Goal: Ask a question

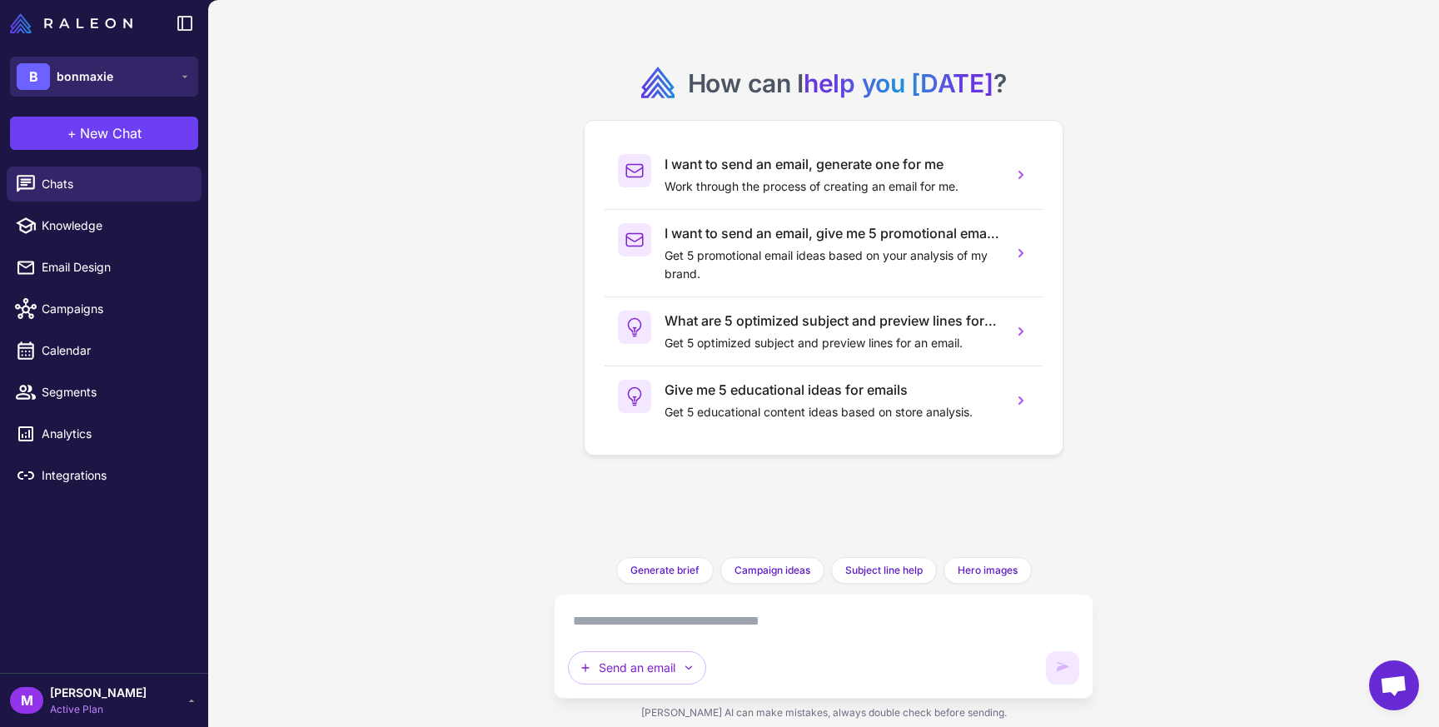
click at [176, 72] on button "B bonmaxie" at bounding box center [104, 77] width 188 height 40
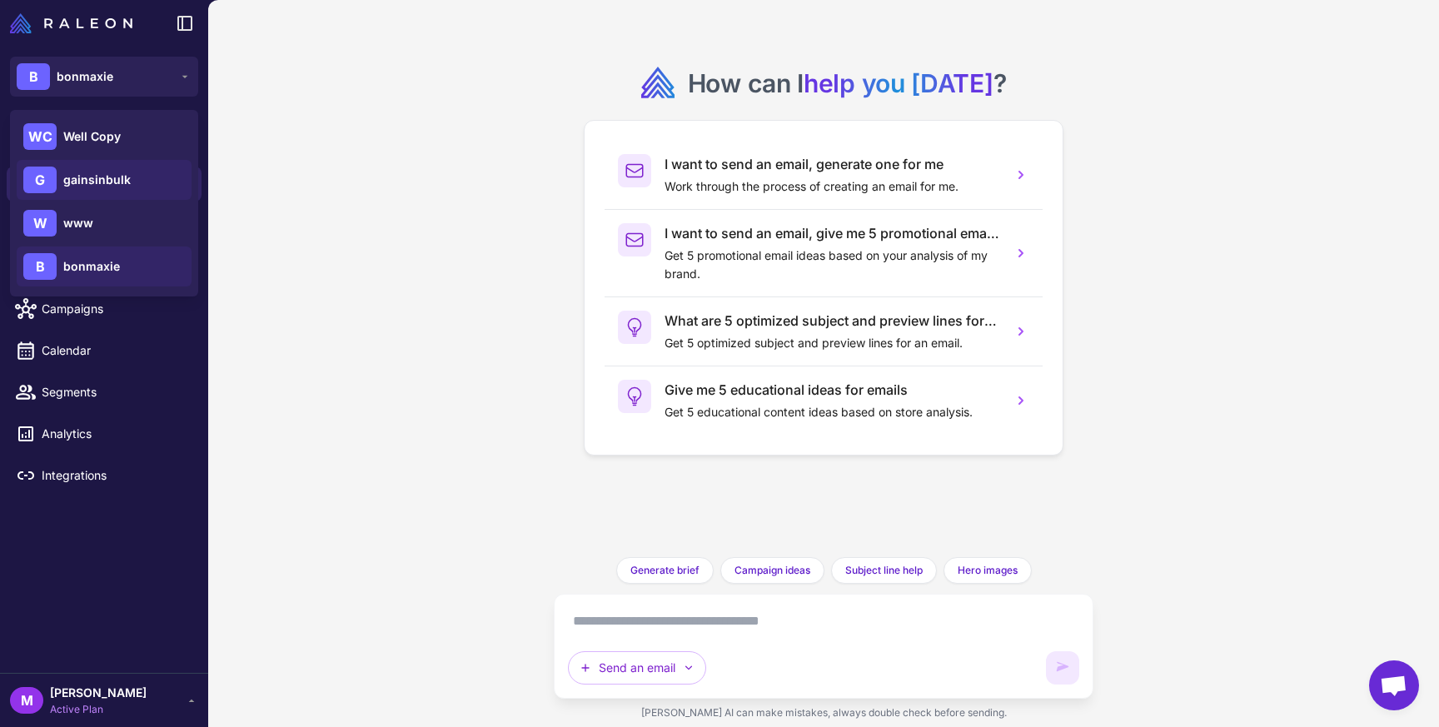
click at [138, 169] on div "G gainsinbulk" at bounding box center [104, 180] width 175 height 40
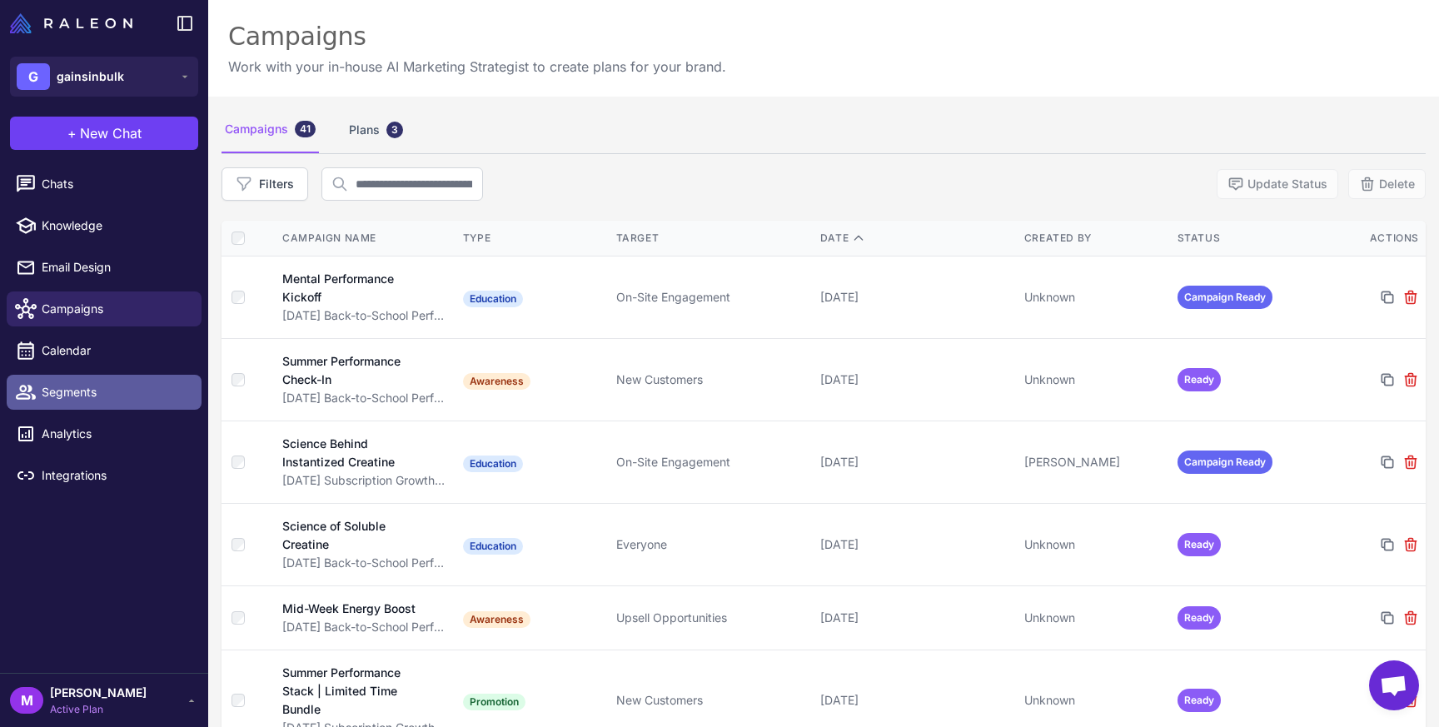
click at [82, 387] on span "Segments" at bounding box center [115, 392] width 147 height 18
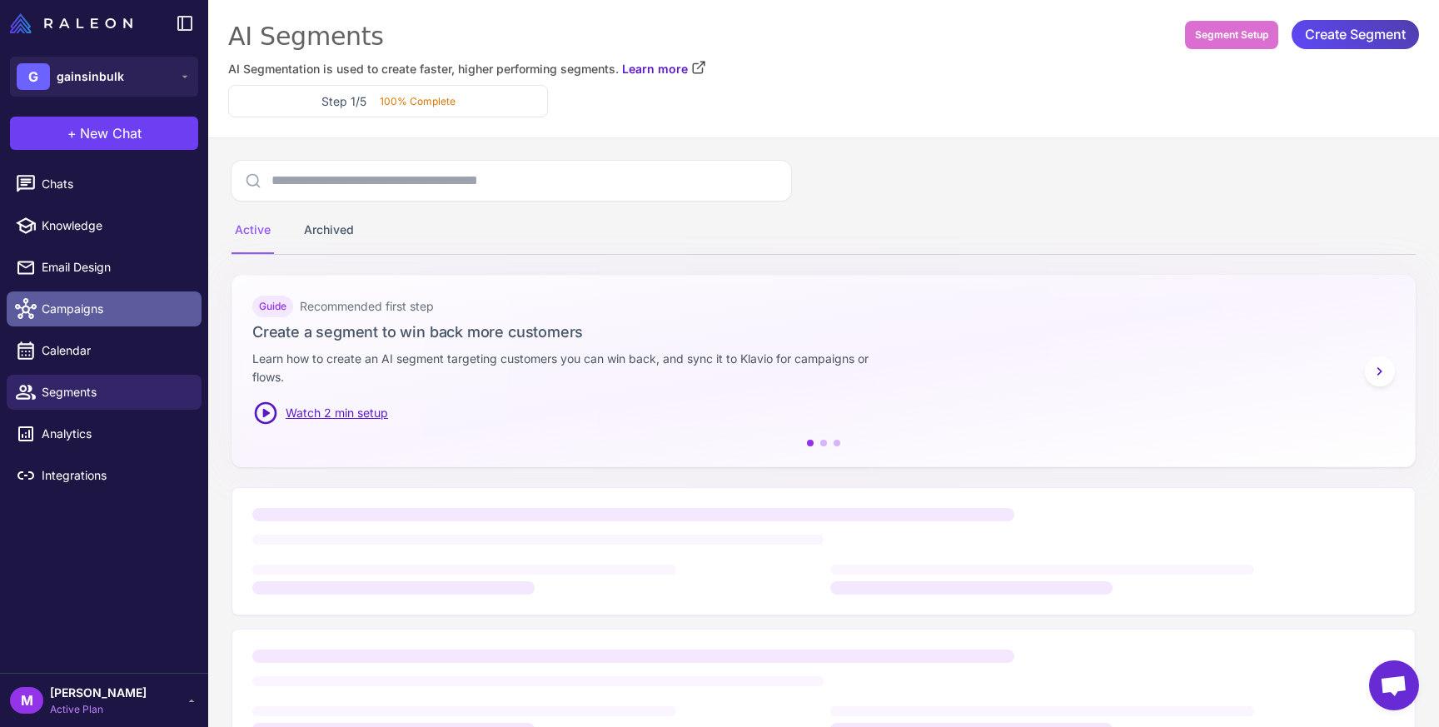
click at [94, 317] on span "Campaigns" at bounding box center [115, 309] width 147 height 18
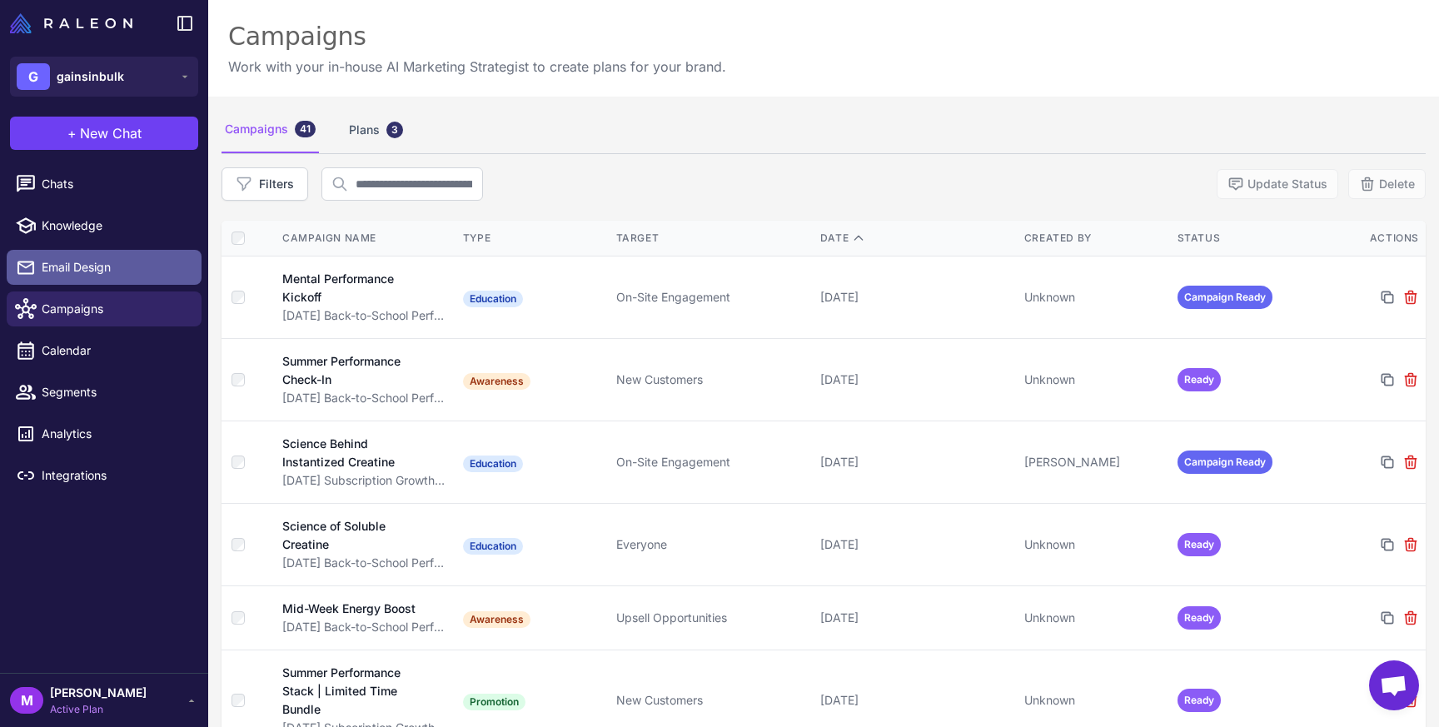
click at [107, 267] on span "Email Design" at bounding box center [115, 267] width 147 height 18
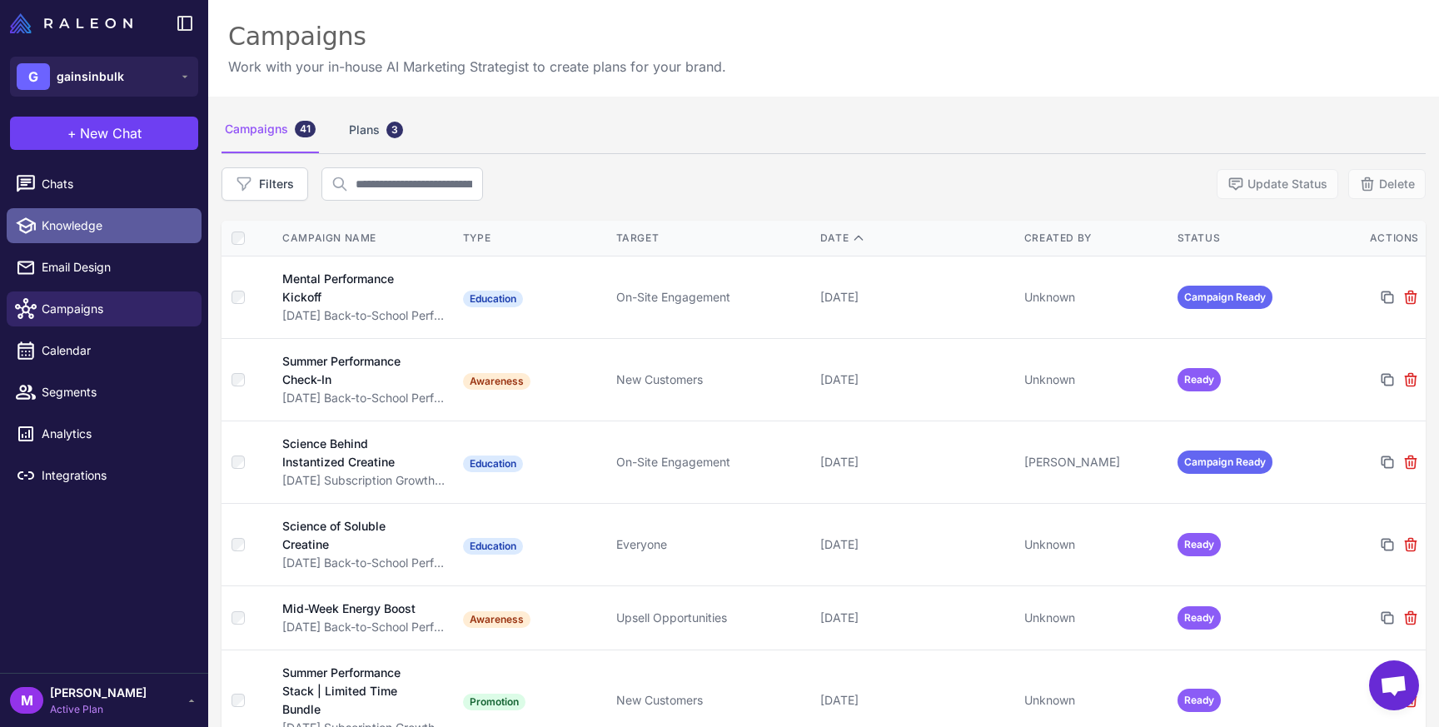
click at [112, 242] on link "Knowledge" at bounding box center [104, 225] width 195 height 35
select select
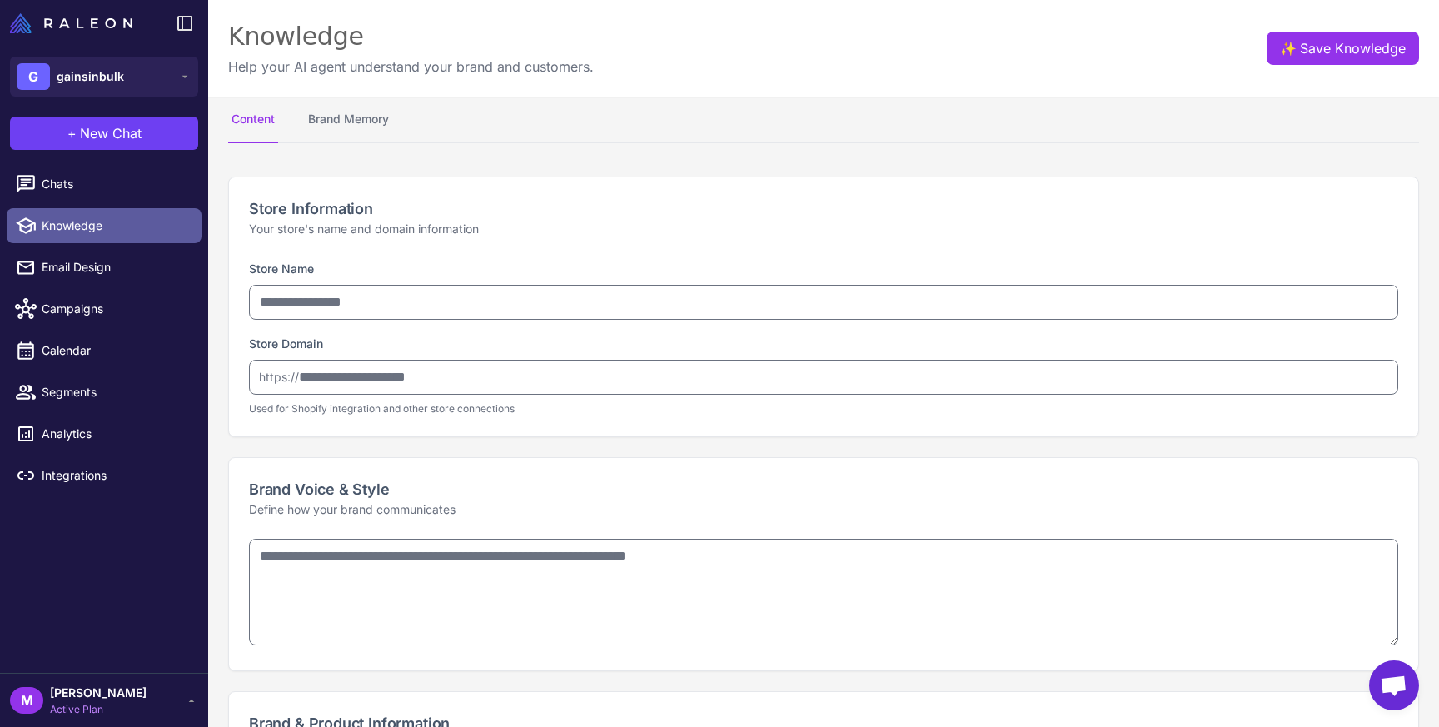
type input "**********"
type textarea "**********"
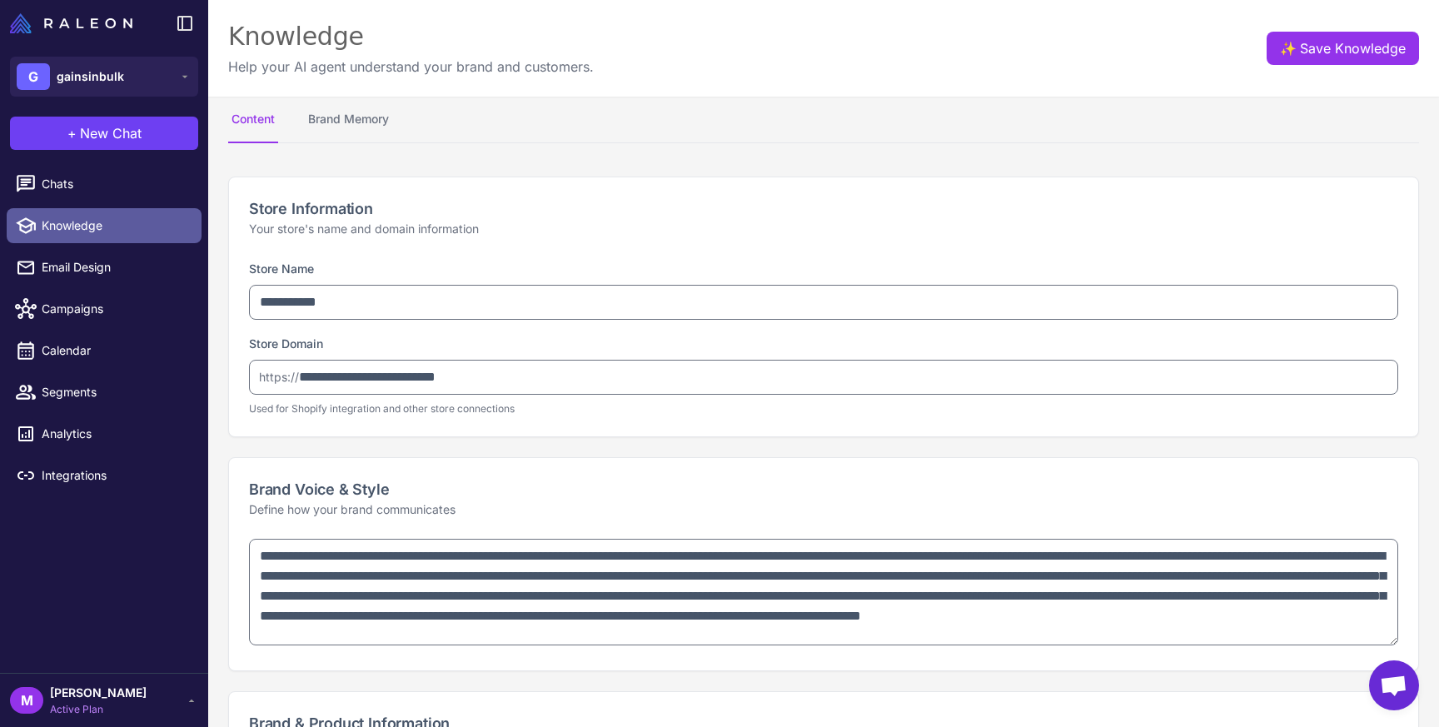
type textarea "**********"
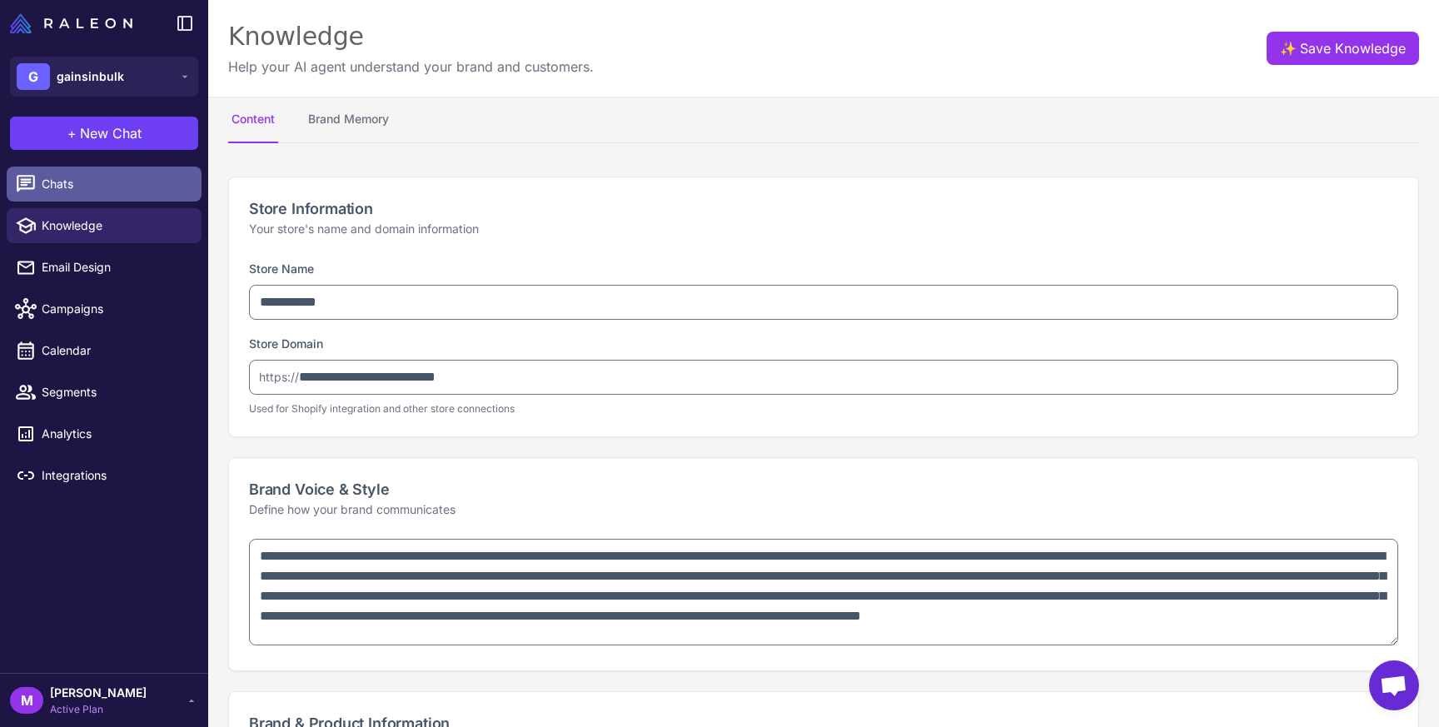
type textarea "**********"
click at [68, 198] on link "Chats" at bounding box center [104, 184] width 195 height 35
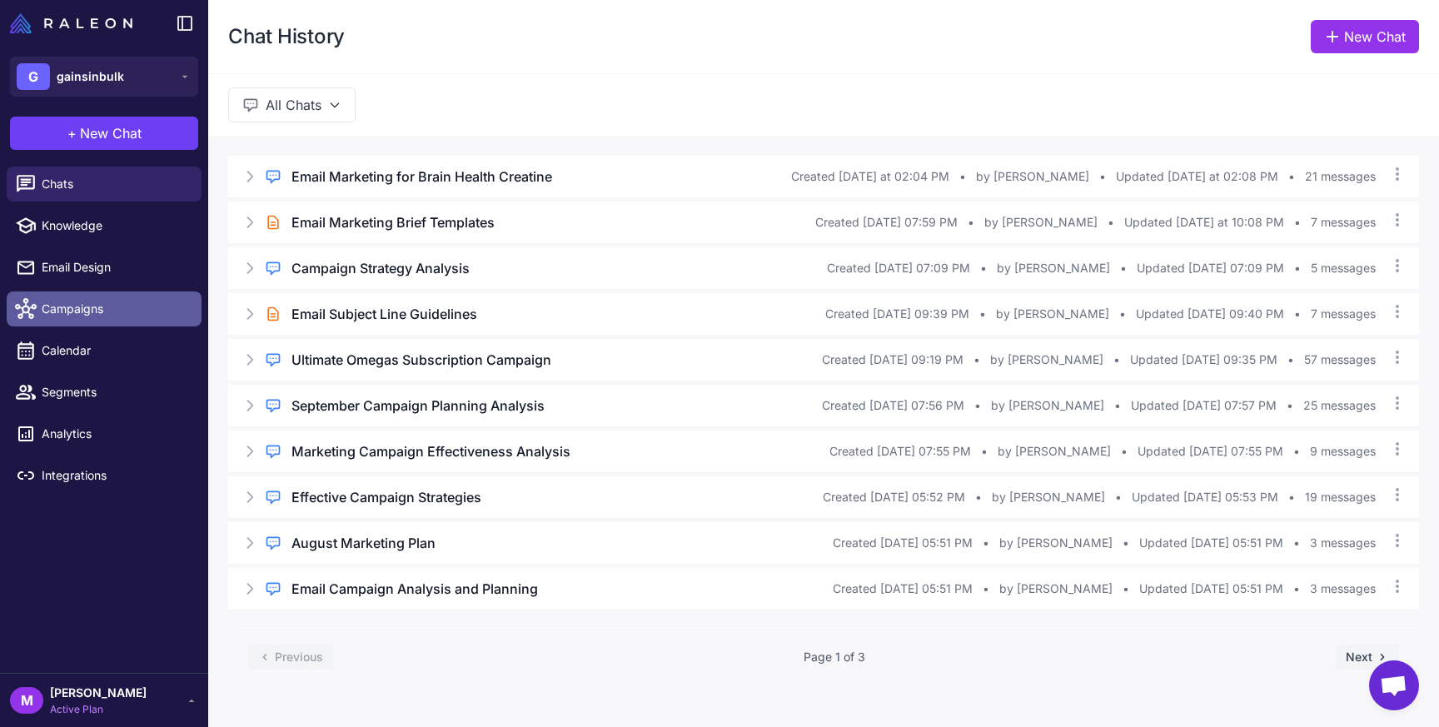
click at [99, 316] on span "Campaigns" at bounding box center [115, 309] width 147 height 18
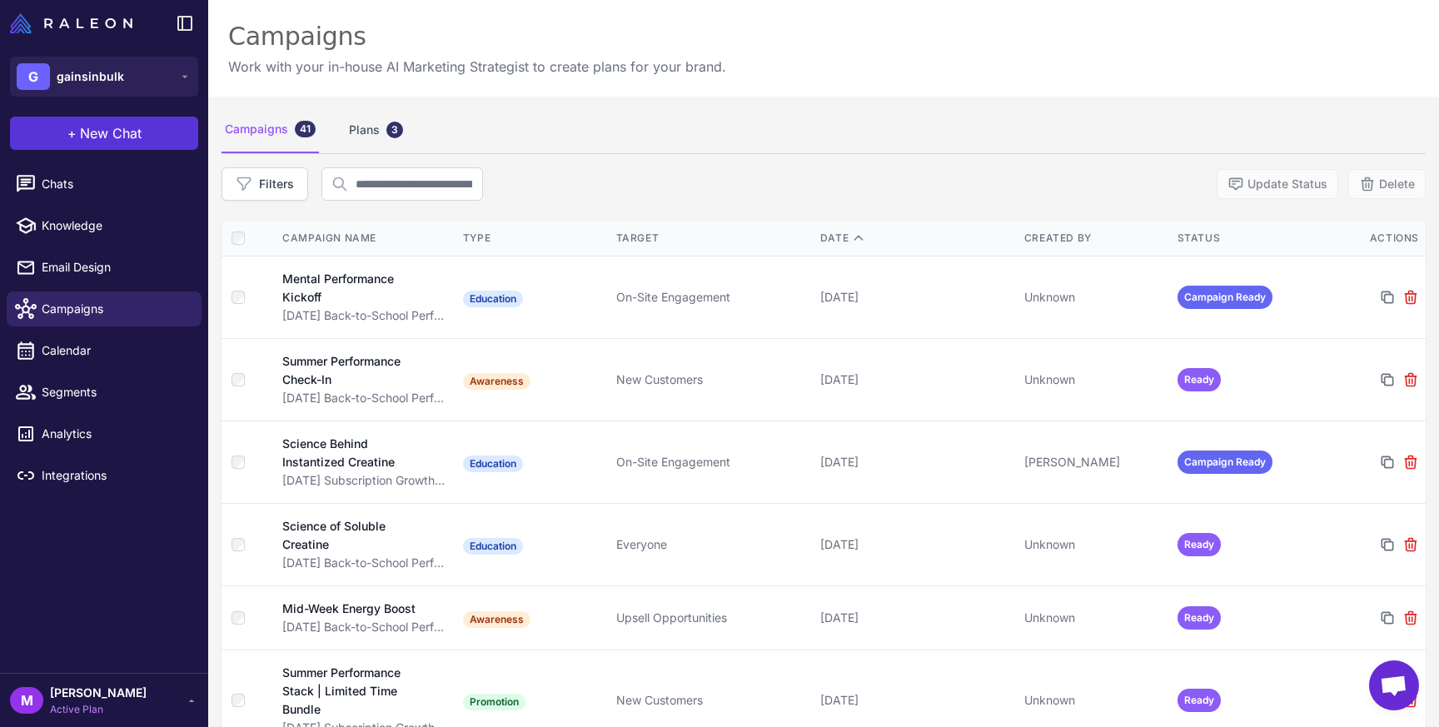
click at [129, 118] on button "+ New Chat" at bounding box center [104, 133] width 188 height 33
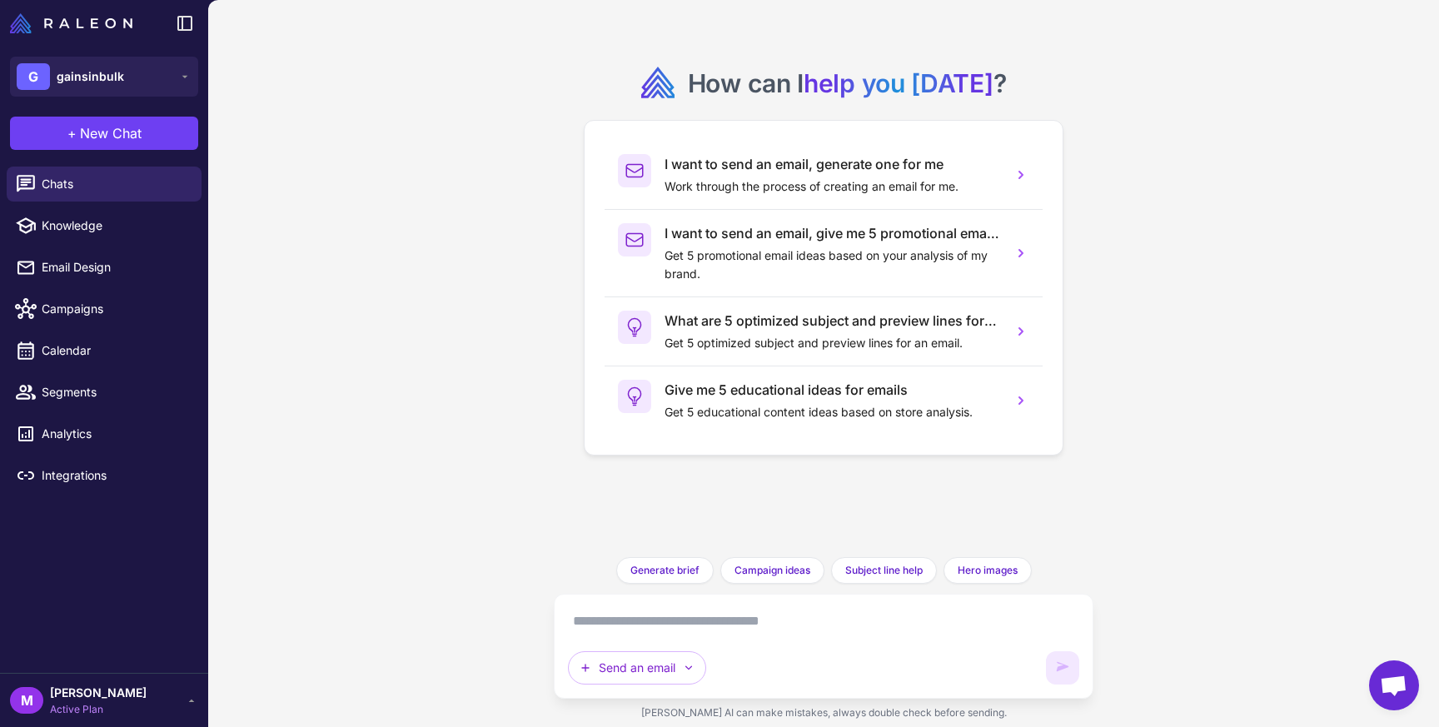
click at [721, 631] on textarea at bounding box center [823, 621] width 511 height 27
type textarea "*"
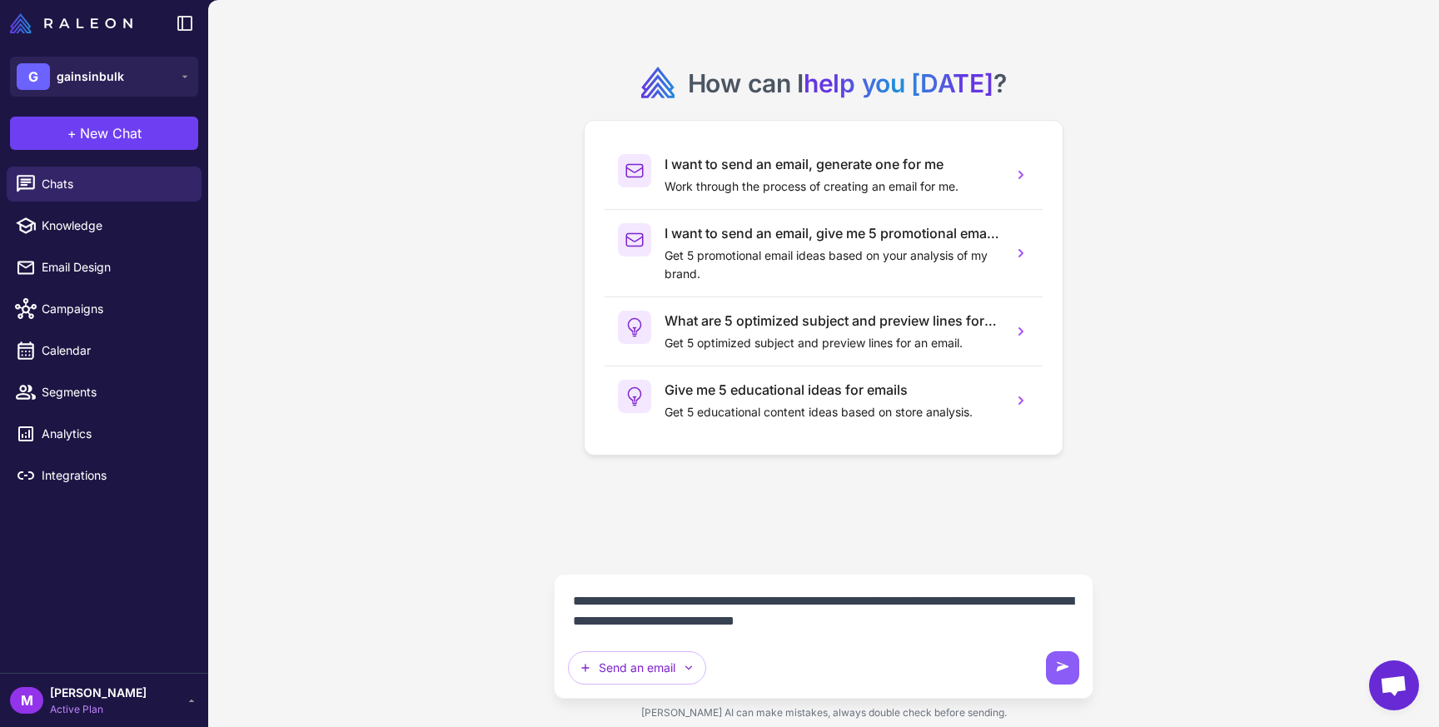
type textarea "**********"
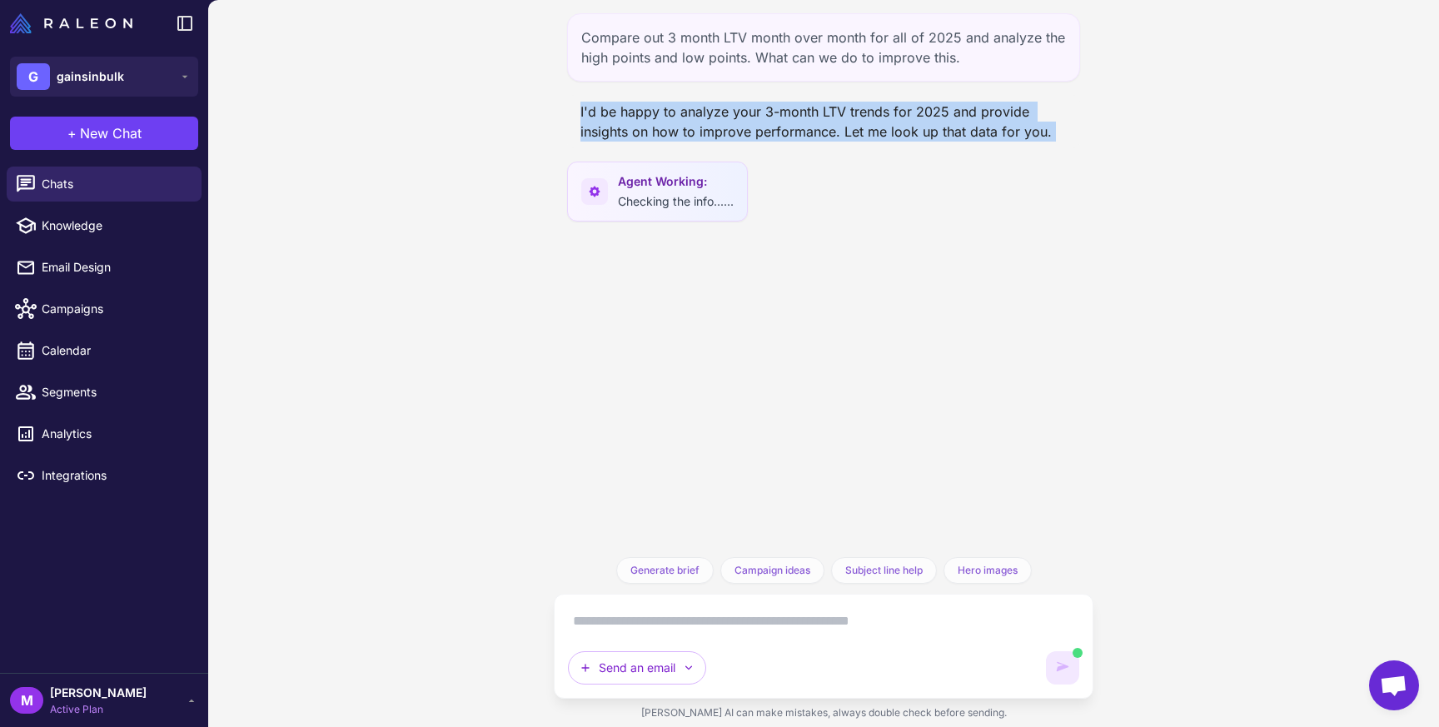
drag, startPoint x: 575, startPoint y: 107, endPoint x: 1160, endPoint y: 167, distance: 588.5
click at [1160, 167] on div "Compare out 3 month LTV month over month for all of 2025 and analyze the high p…" at bounding box center [823, 363] width 1231 height 727
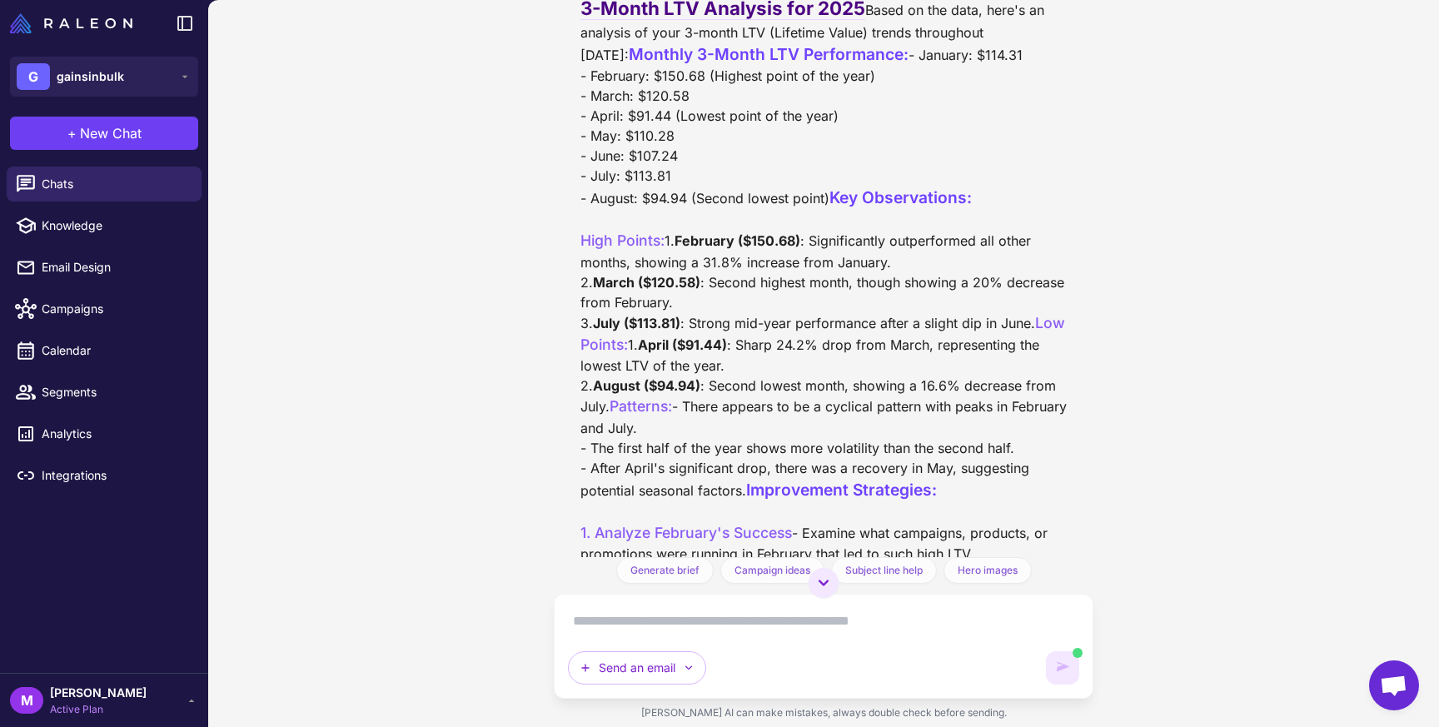
scroll to position [221, 0]
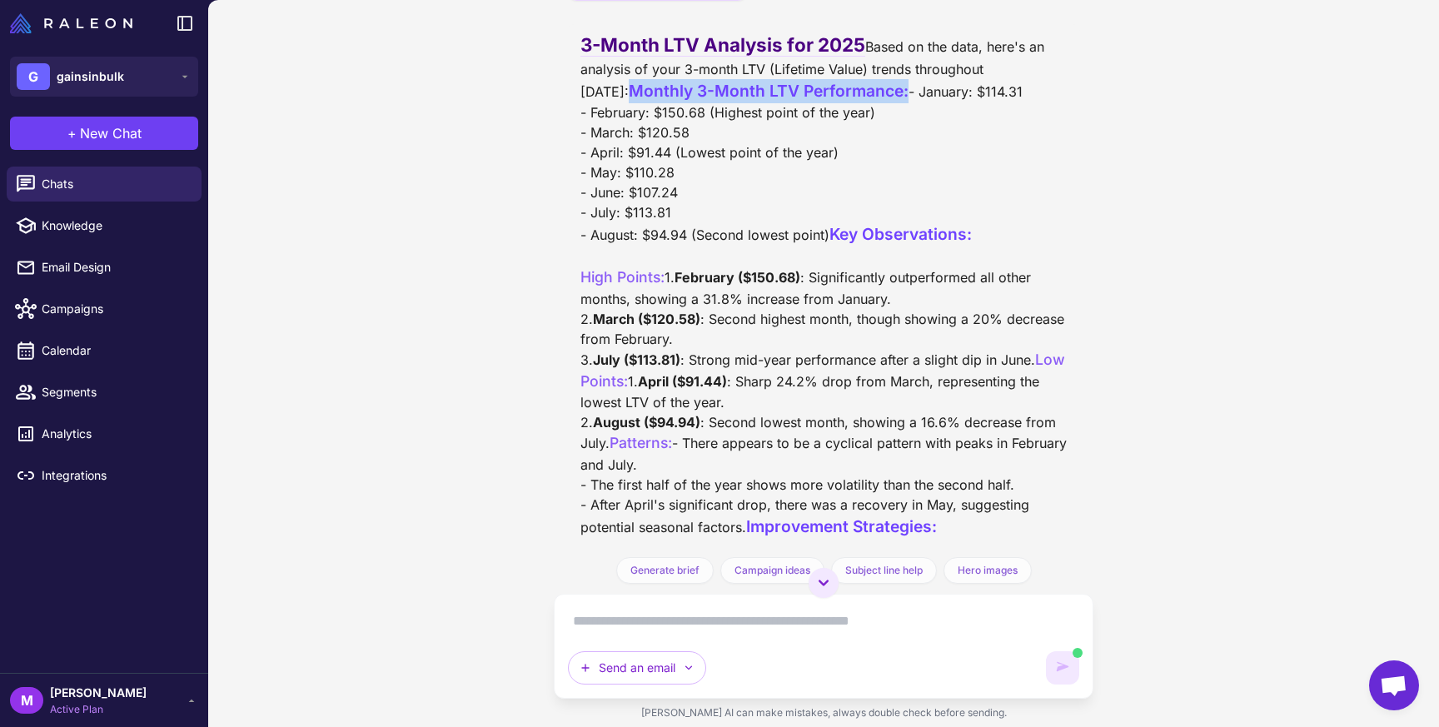
drag, startPoint x: 928, startPoint y: 148, endPoint x: 570, endPoint y: 150, distance: 358.2
click at [570, 150] on div "3-Month LTV Analysis for 2025 Based on the data, here's an analysis of your 3-m…" at bounding box center [823, 366] width 513 height 685
drag, startPoint x: 705, startPoint y: 171, endPoint x: 586, endPoint y: 171, distance: 119.9
click at [586, 171] on div "3-Month LTV Analysis for 2025 Based on the data, here's an analysis of your 3-m…" at bounding box center [824, 470] width 486 height 878
click at [601, 172] on div "3-Month LTV Analysis for 2025 Based on the data, here's an analysis of your 3-m…" at bounding box center [824, 500] width 486 height 938
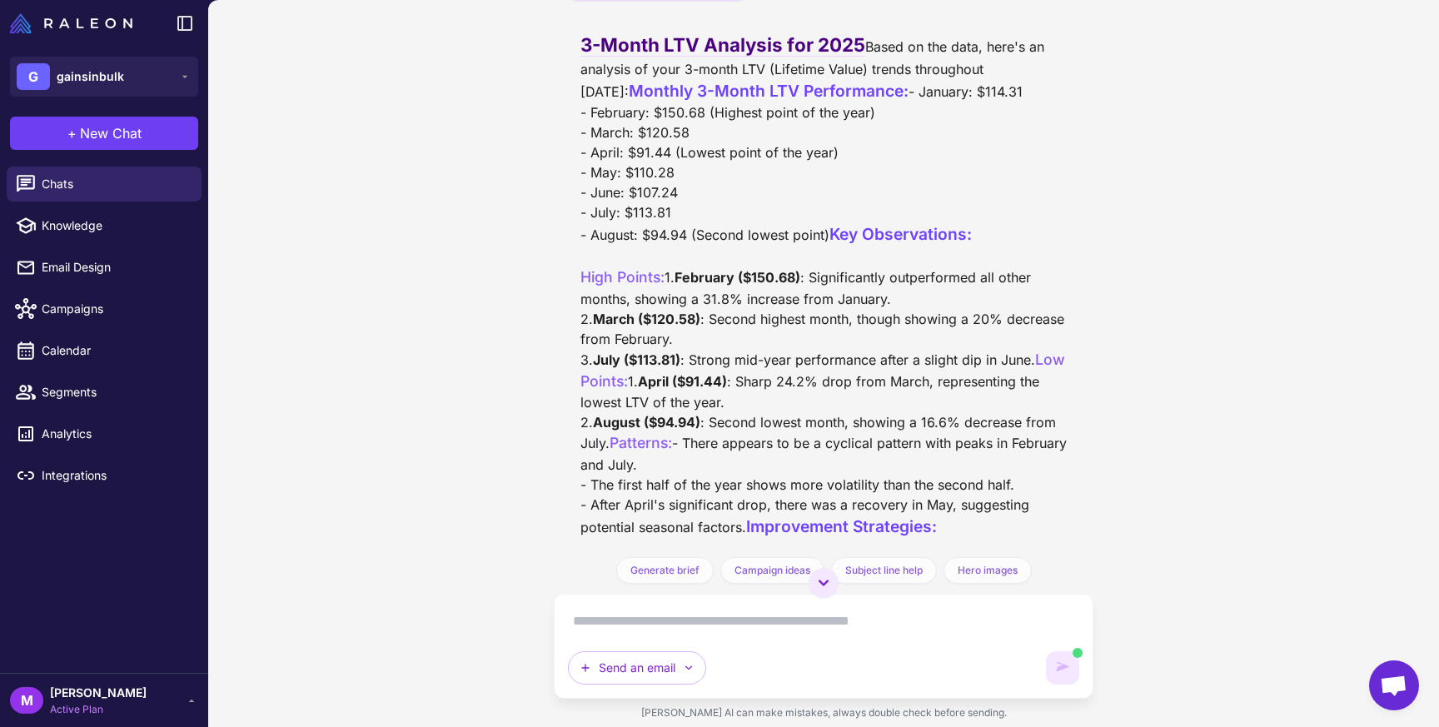
click at [601, 172] on div "3-Month LTV Analysis for 2025 Based on the data, here's an analysis of your 3-m…" at bounding box center [824, 500] width 486 height 938
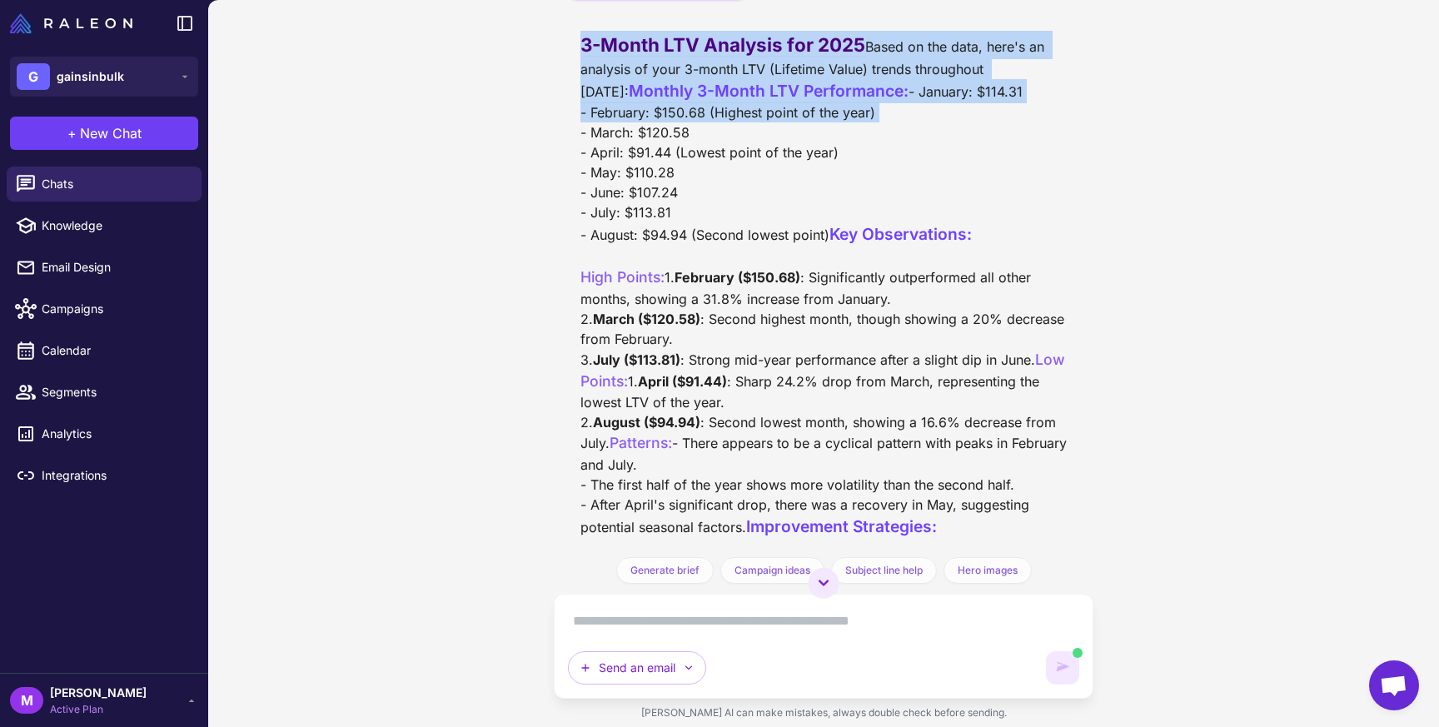
drag, startPoint x: 715, startPoint y: 186, endPoint x: 877, endPoint y: 186, distance: 161.6
click at [877, 186] on div "3-Month LTV Analysis for 2025 Based on the data, here's an analysis of your 3-m…" at bounding box center [824, 663] width 486 height 1264
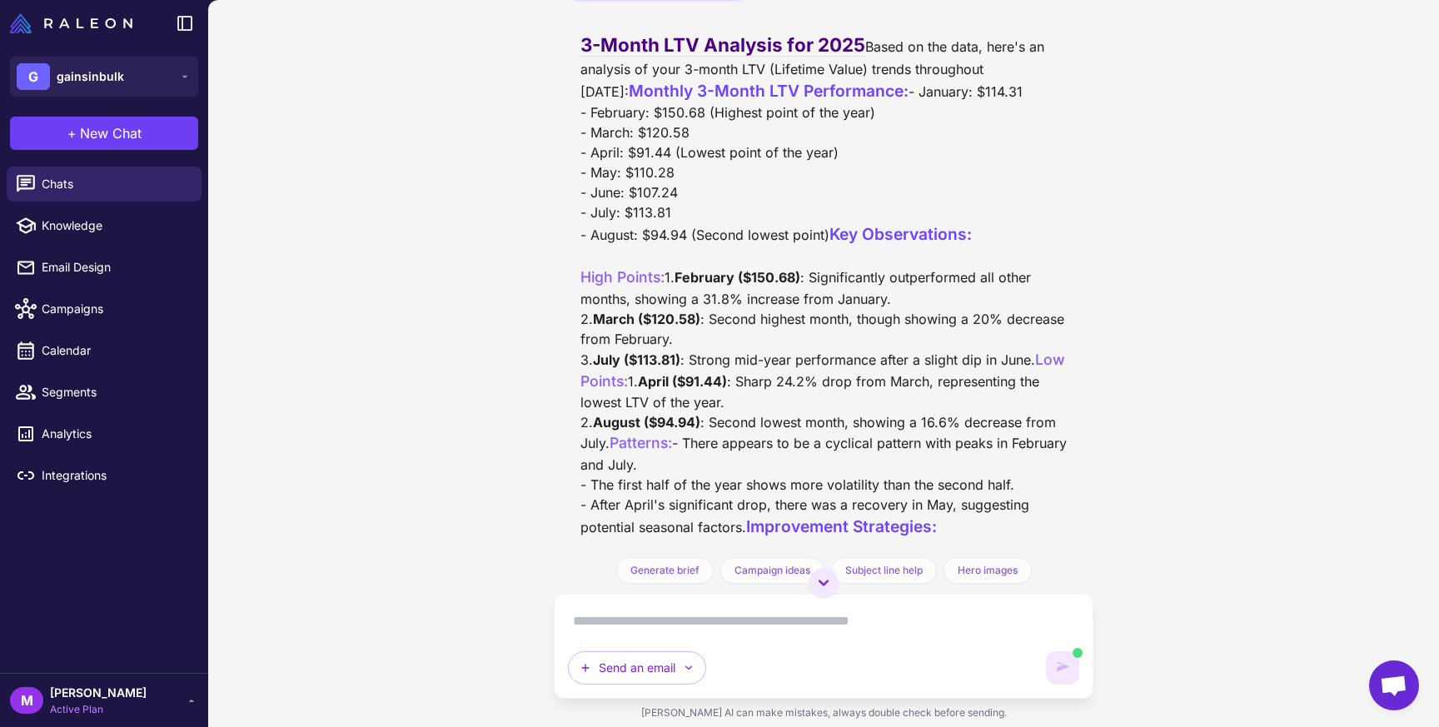
click at [640, 238] on div "3-Month LTV Analysis for 2025 Based on the data, here's an analysis of your 3-m…" at bounding box center [824, 663] width 486 height 1264
click at [672, 311] on div "3-Month LTV Analysis for 2025 Based on the data, here's an analysis of your 3-m…" at bounding box center [824, 663] width 486 height 1264
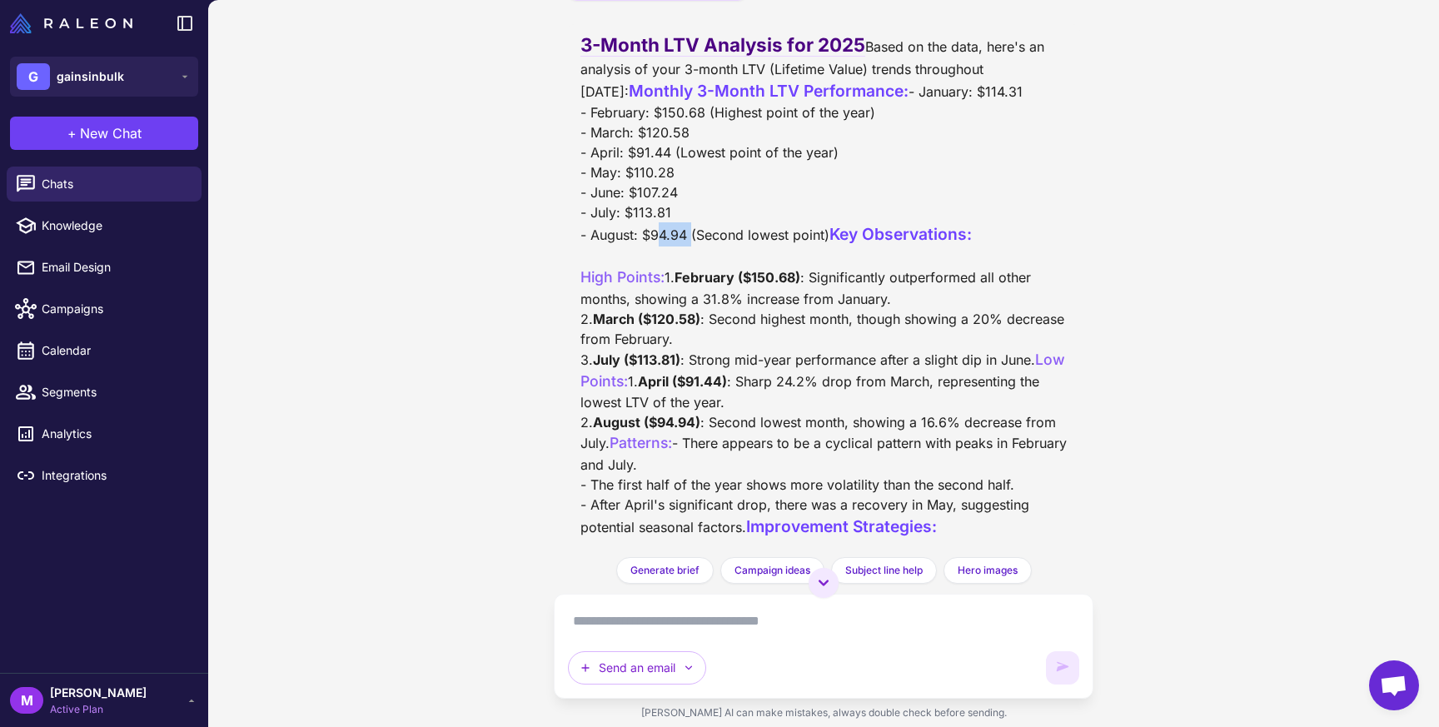
click at [672, 311] on div "3-Month LTV Analysis for 2025 Based on the data, here's an analysis of your 3-m…" at bounding box center [824, 663] width 486 height 1264
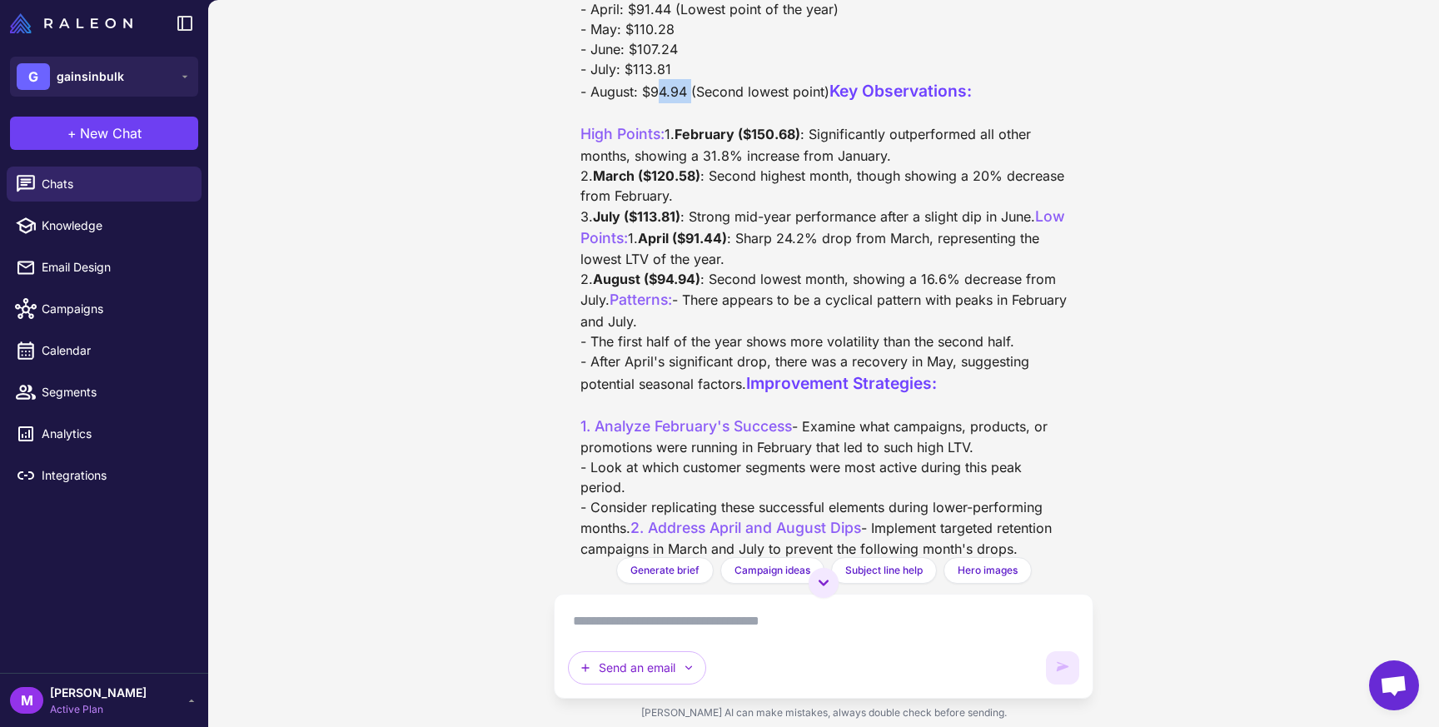
scroll to position [381, 0]
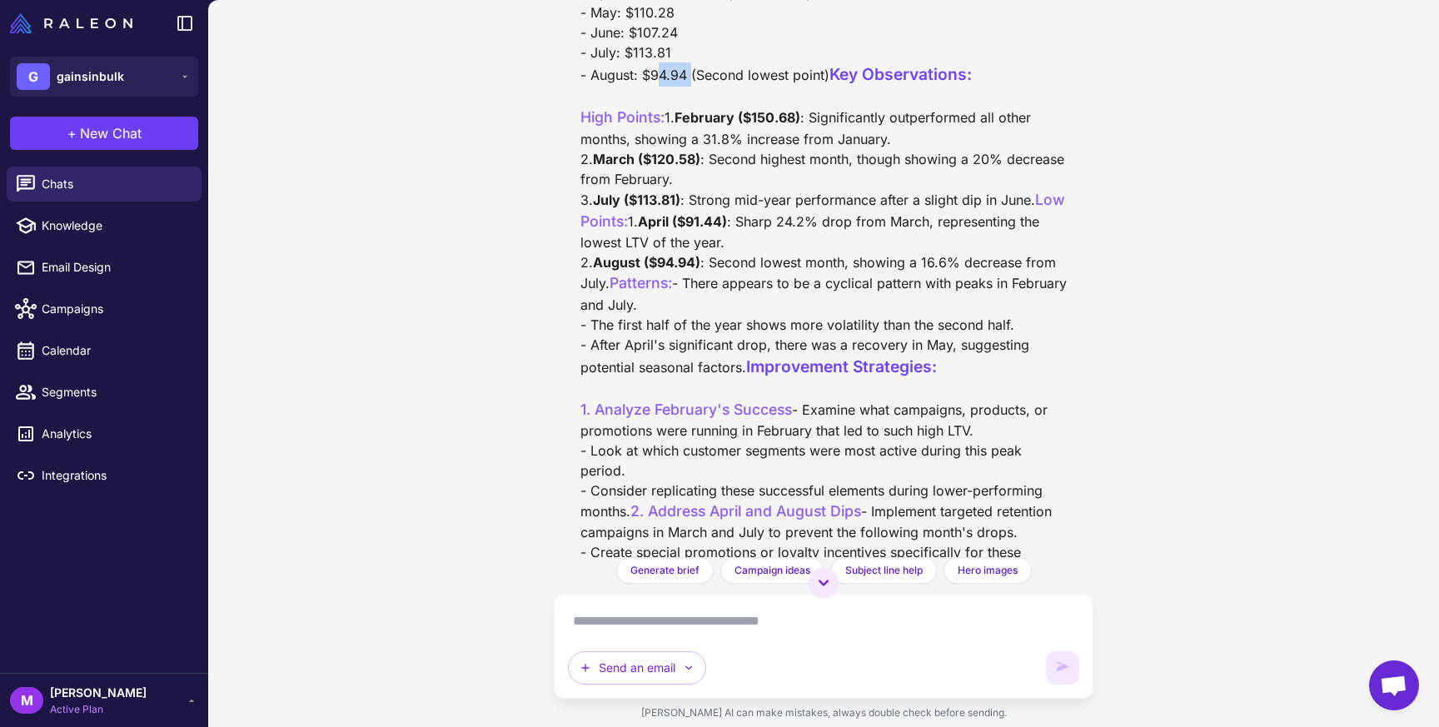
drag, startPoint x: 797, startPoint y: 284, endPoint x: 588, endPoint y: 266, distance: 209.9
click at [588, 266] on div "3-Month LTV Analysis for 2025 Based on the data, here's an analysis of your 3-m…" at bounding box center [824, 503] width 486 height 1264
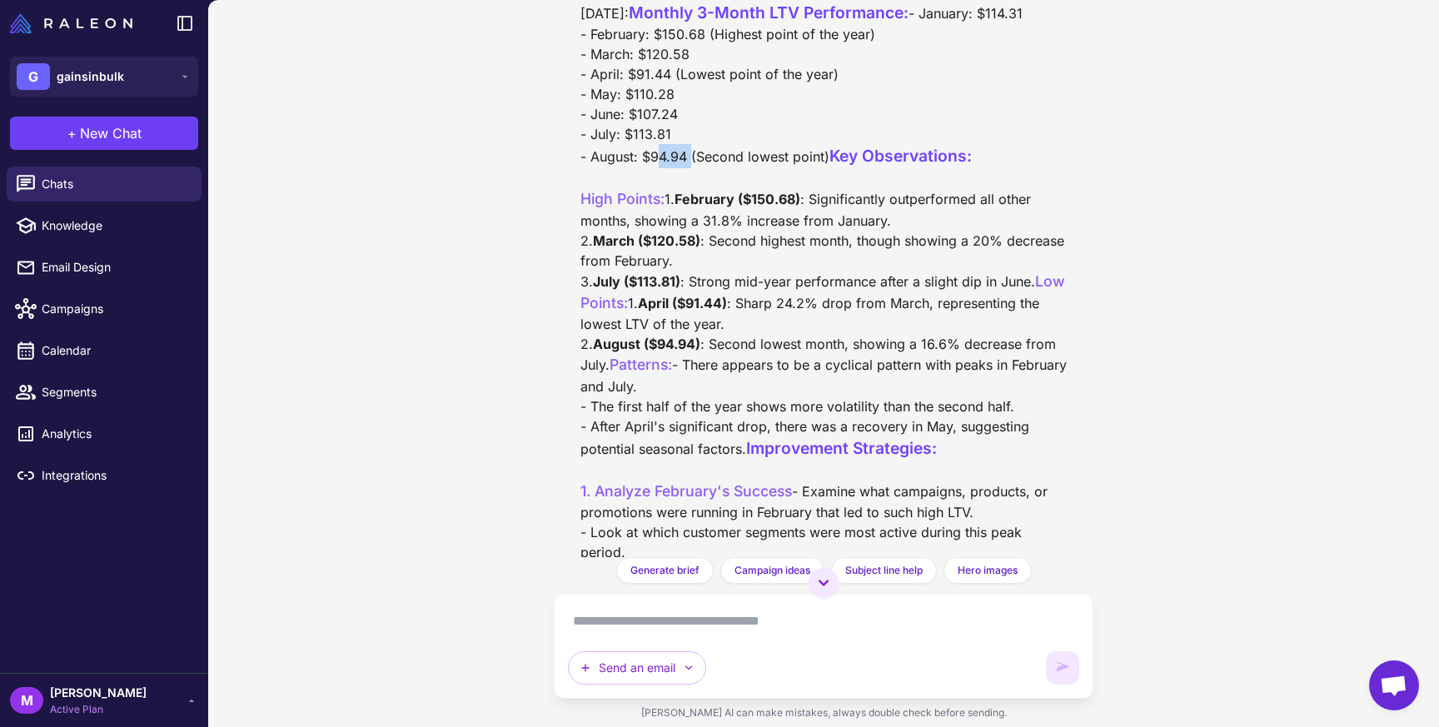
scroll to position [282, 0]
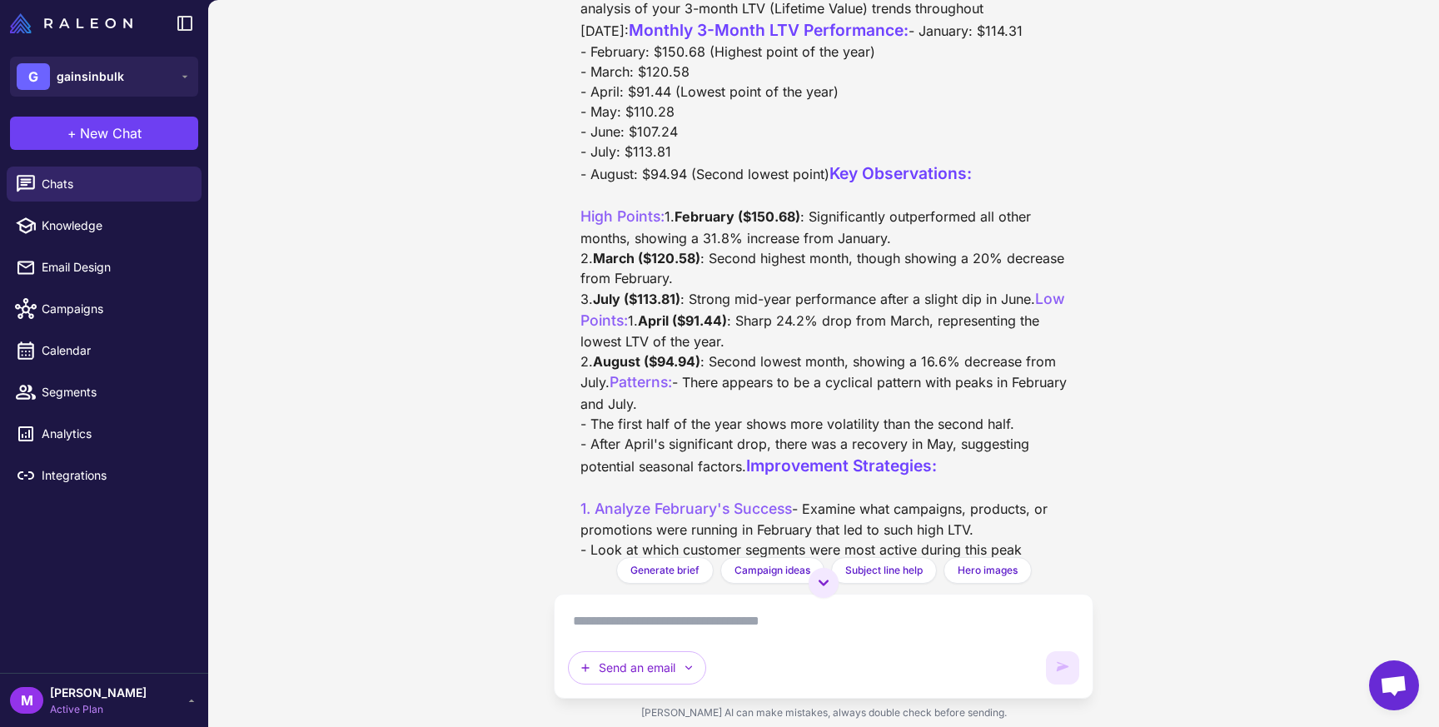
click at [630, 628] on textarea at bounding box center [823, 621] width 511 height 27
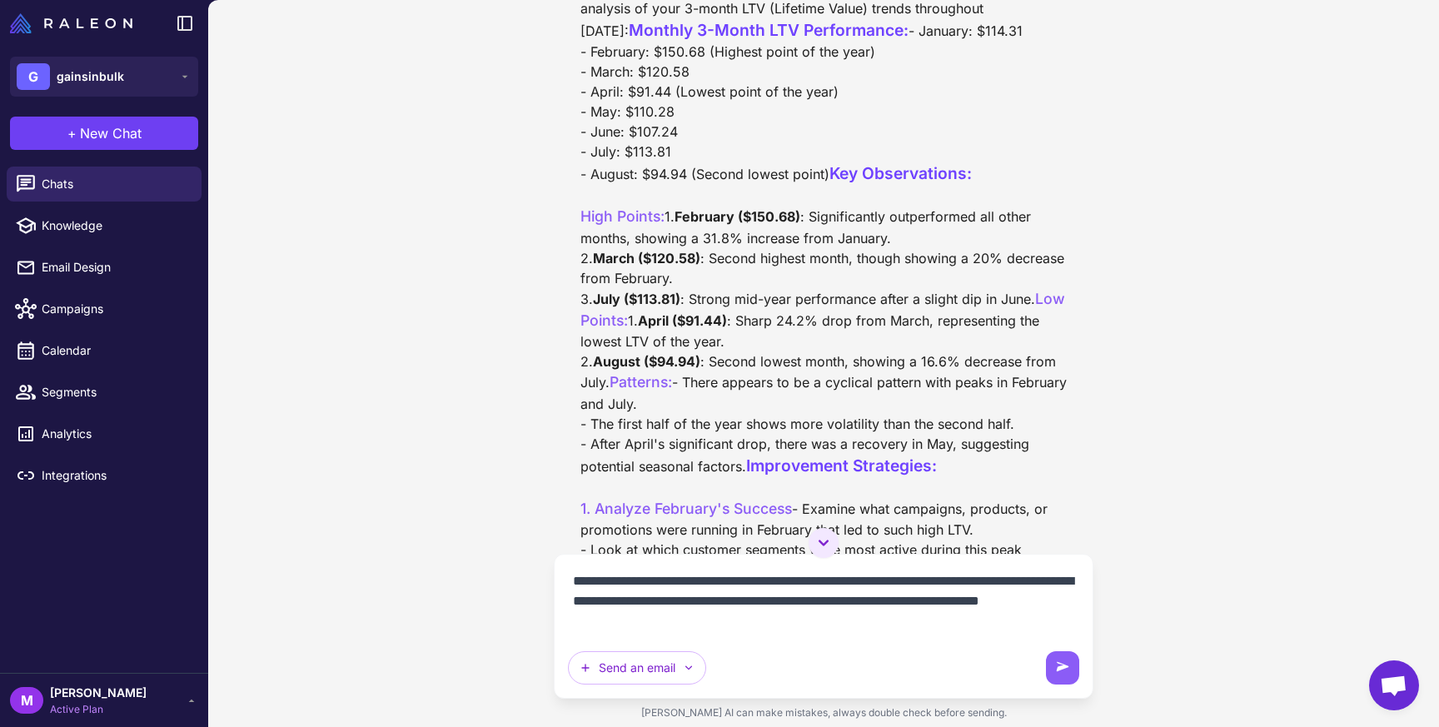
type textarea "**********"
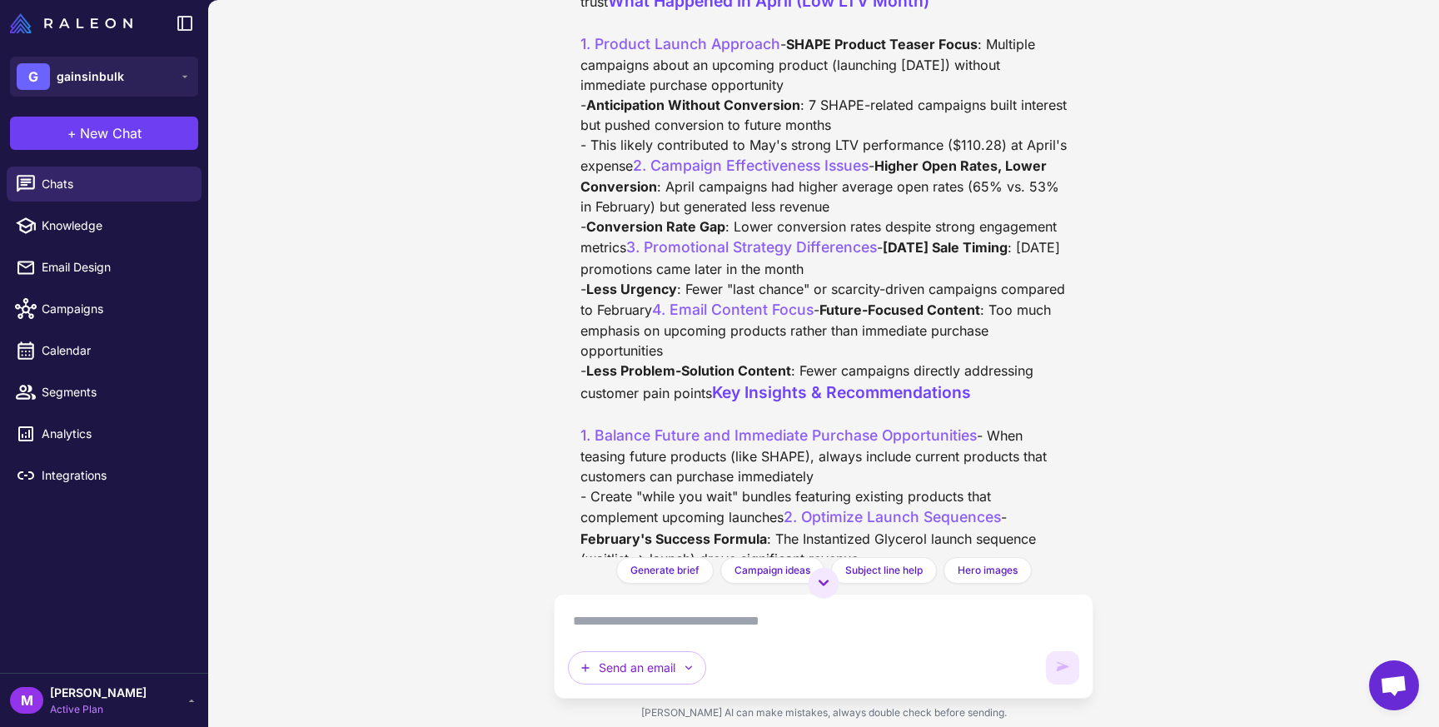
scroll to position [2901, 0]
drag, startPoint x: 575, startPoint y: 152, endPoint x: 995, endPoint y: 223, distance: 426.5
click at [995, 223] on div "Email Campaign Analysis: High vs. Low LTV Months After analyzing your email cam…" at bounding box center [823, 203] width 513 height 1597
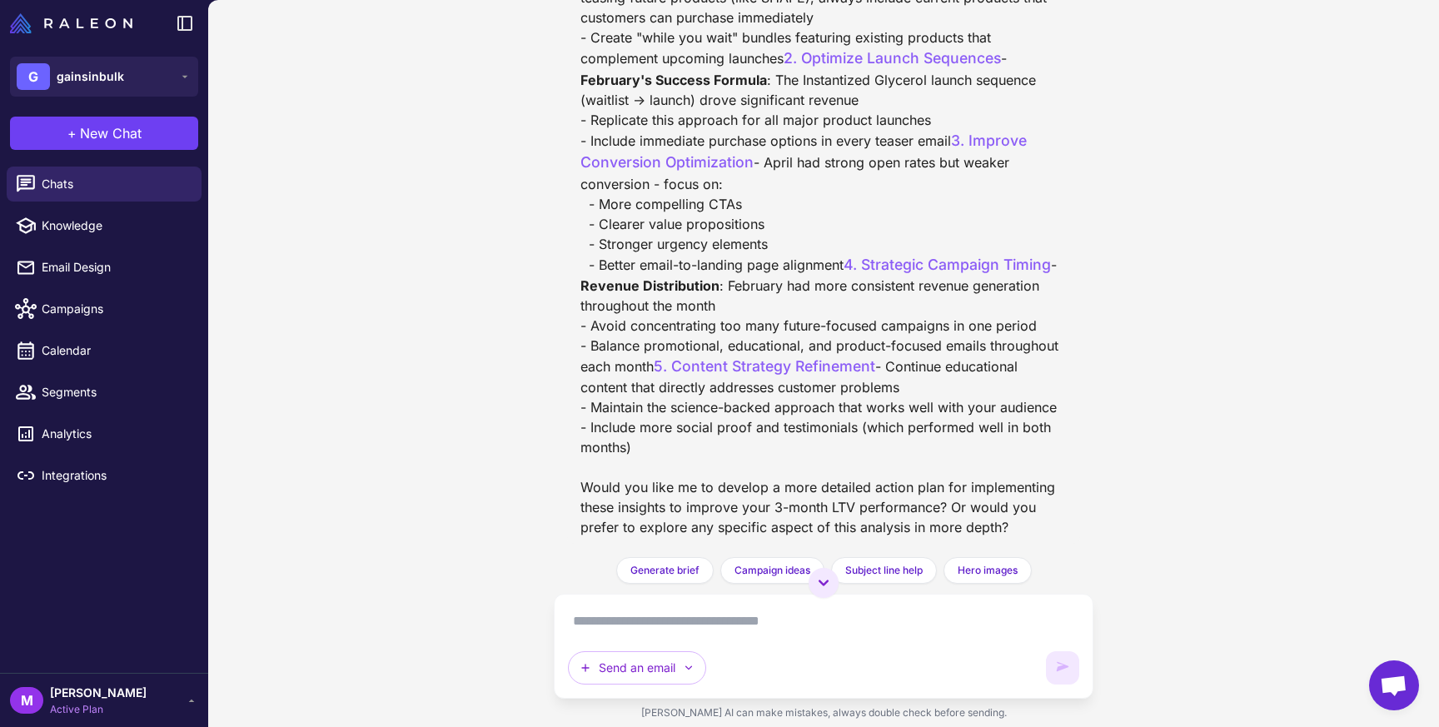
scroll to position [3468, 0]
drag, startPoint x: 900, startPoint y: 277, endPoint x: 556, endPoint y: 252, distance: 344.9
click at [556, 252] on div "Compare out 3 month LTV month over month for all of 2025 and analyze the high p…" at bounding box center [824, 278] width 540 height 557
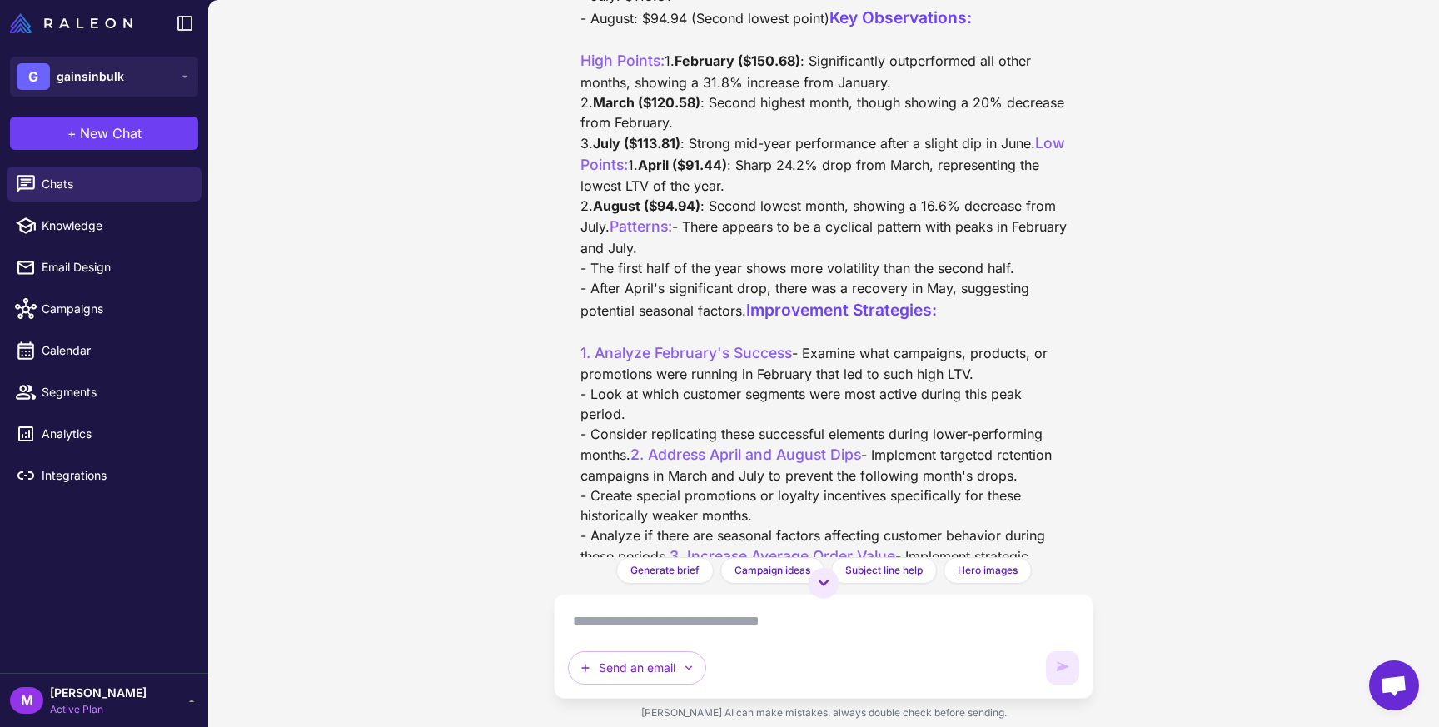
scroll to position [0, 0]
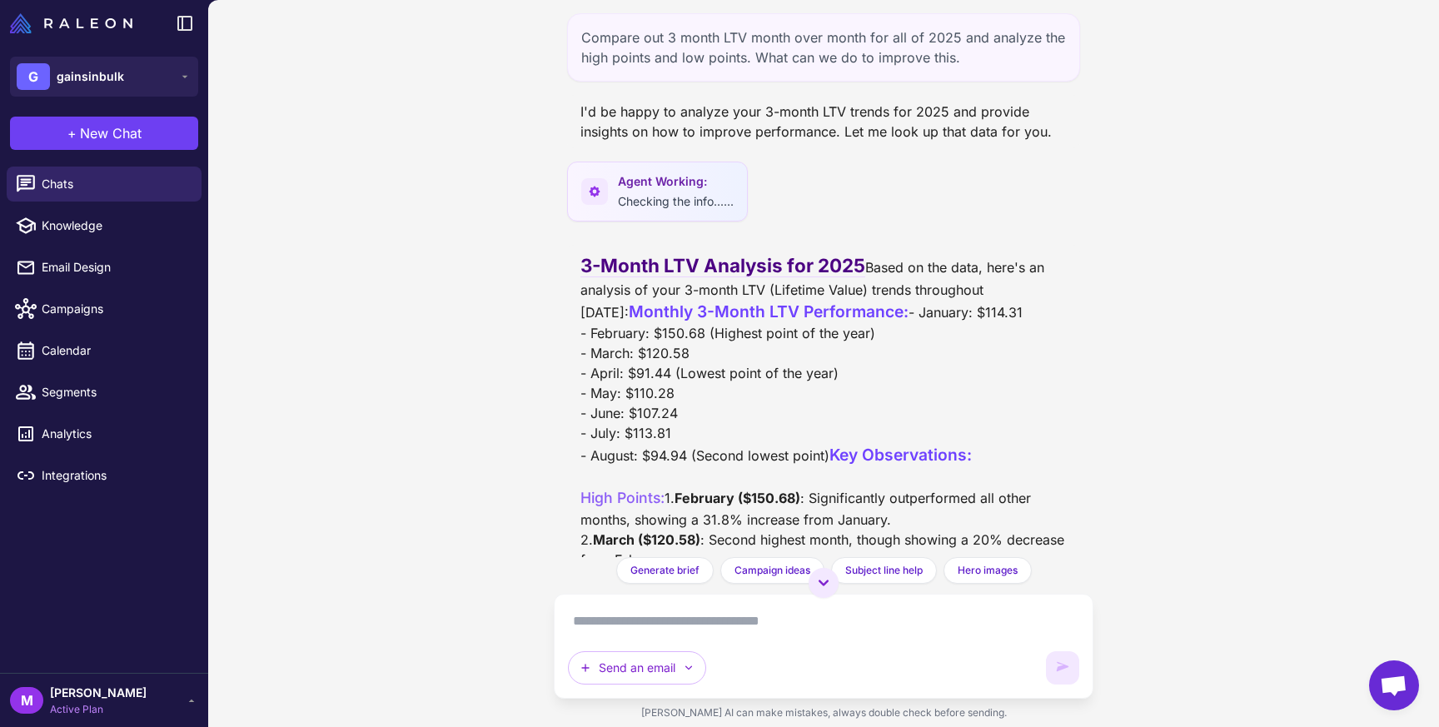
click at [641, 626] on textarea at bounding box center [823, 621] width 511 height 27
click at [92, 264] on span "Email Design" at bounding box center [115, 267] width 147 height 18
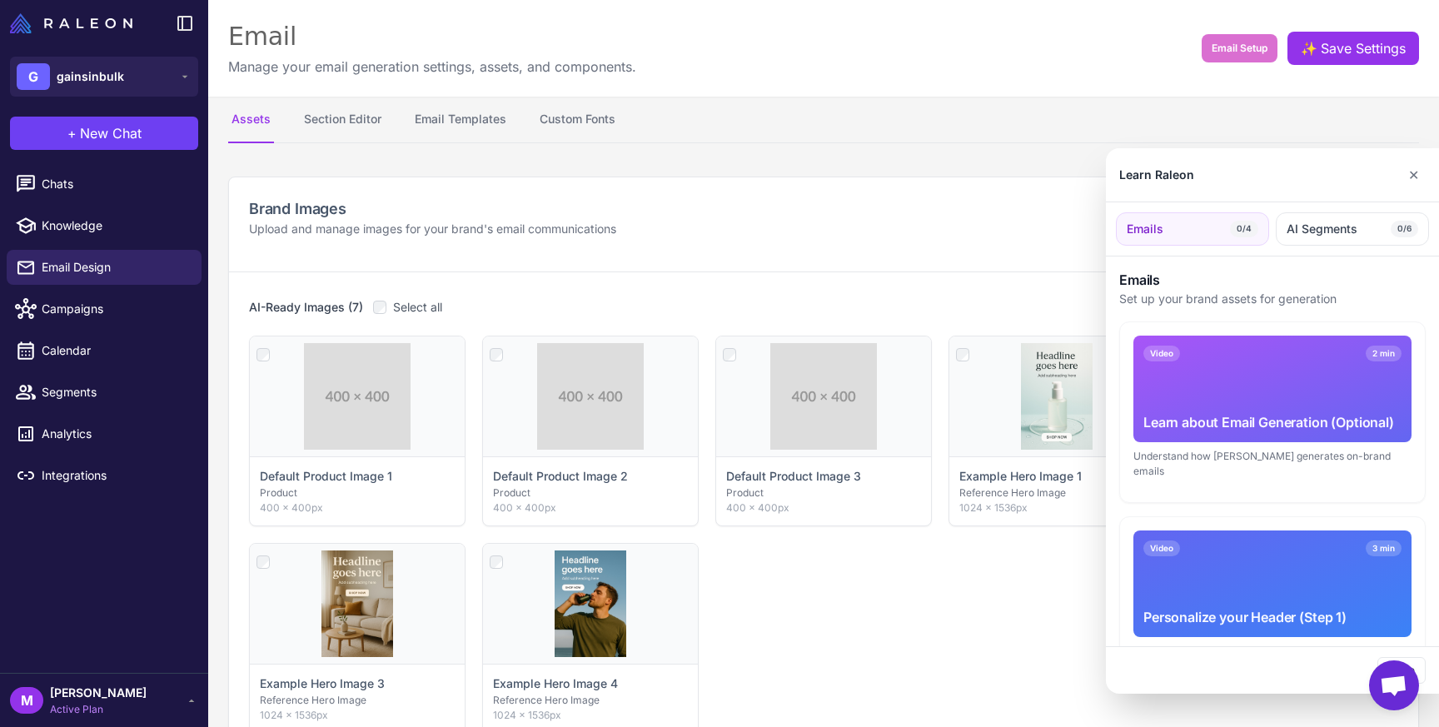
click at [84, 316] on div at bounding box center [719, 363] width 1439 height 727
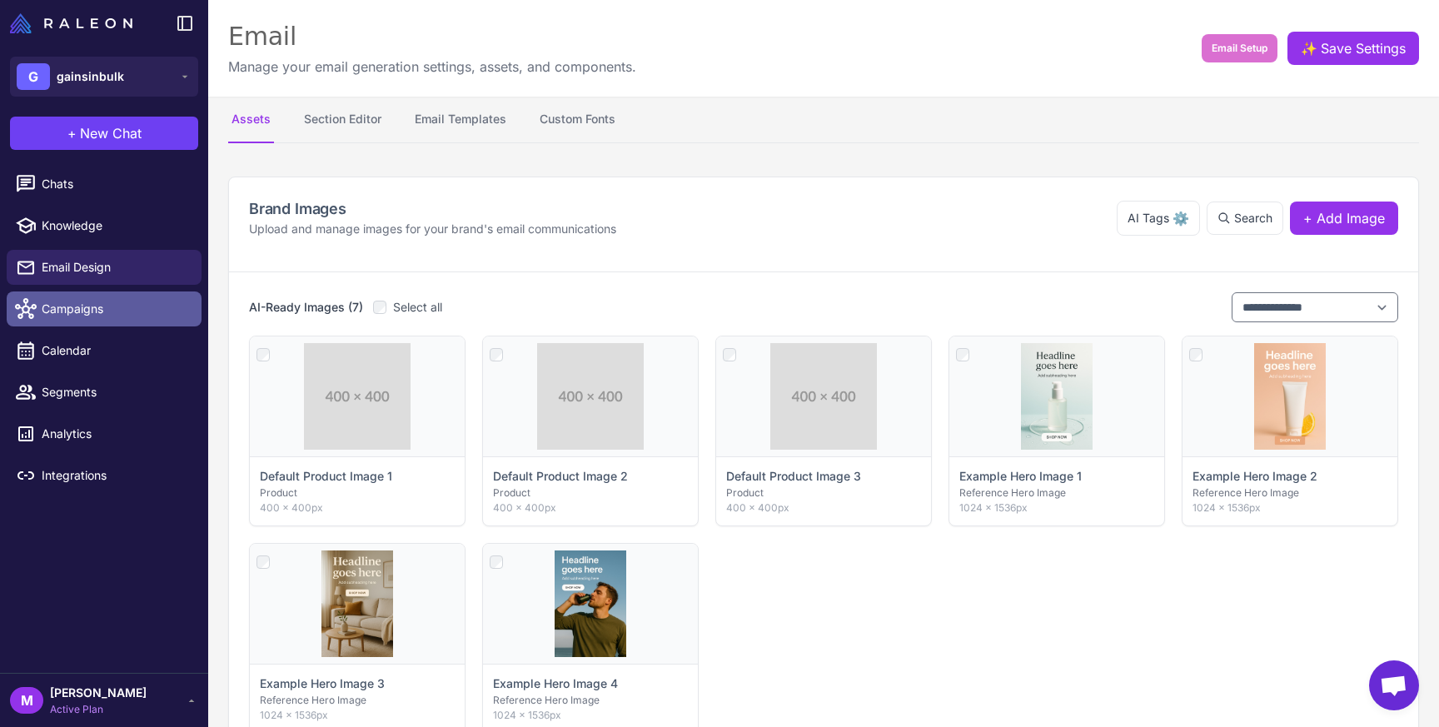
click at [84, 307] on span "Campaigns" at bounding box center [115, 309] width 147 height 18
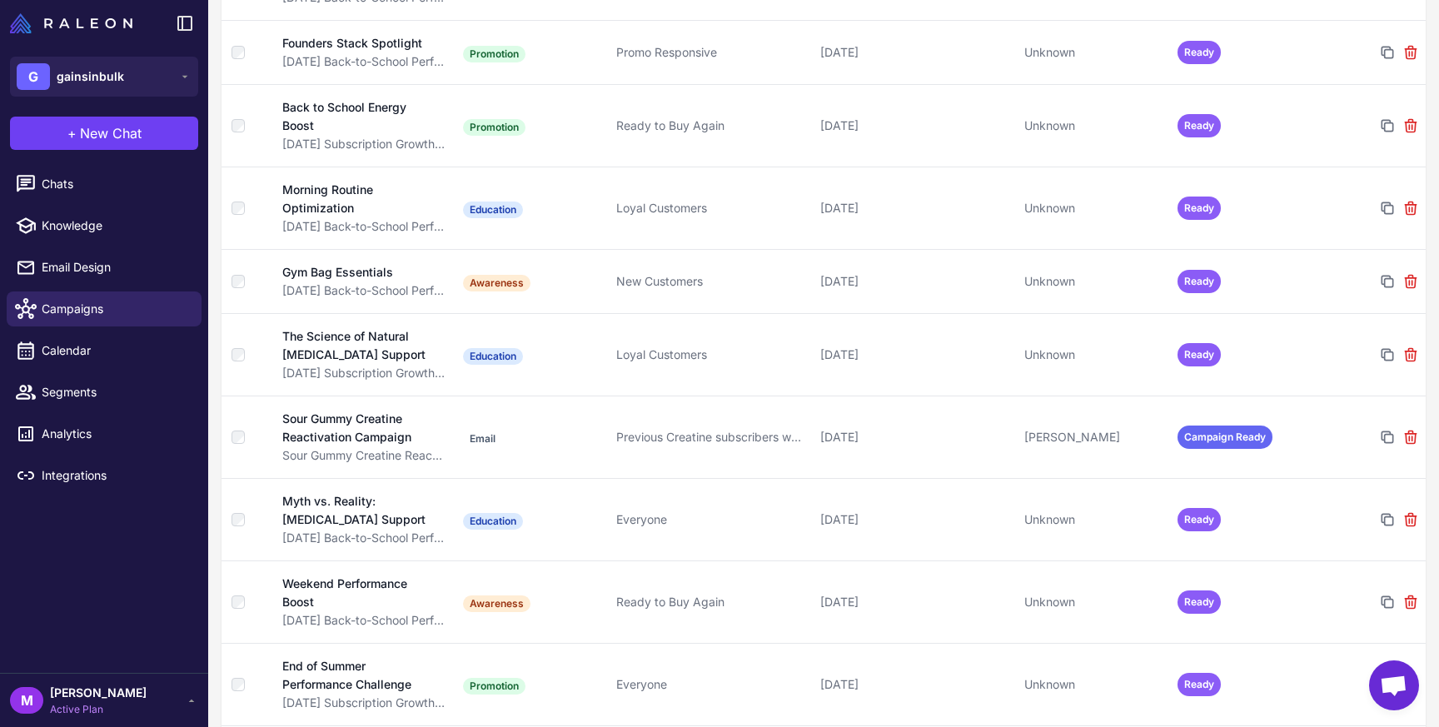
scroll to position [805, 0]
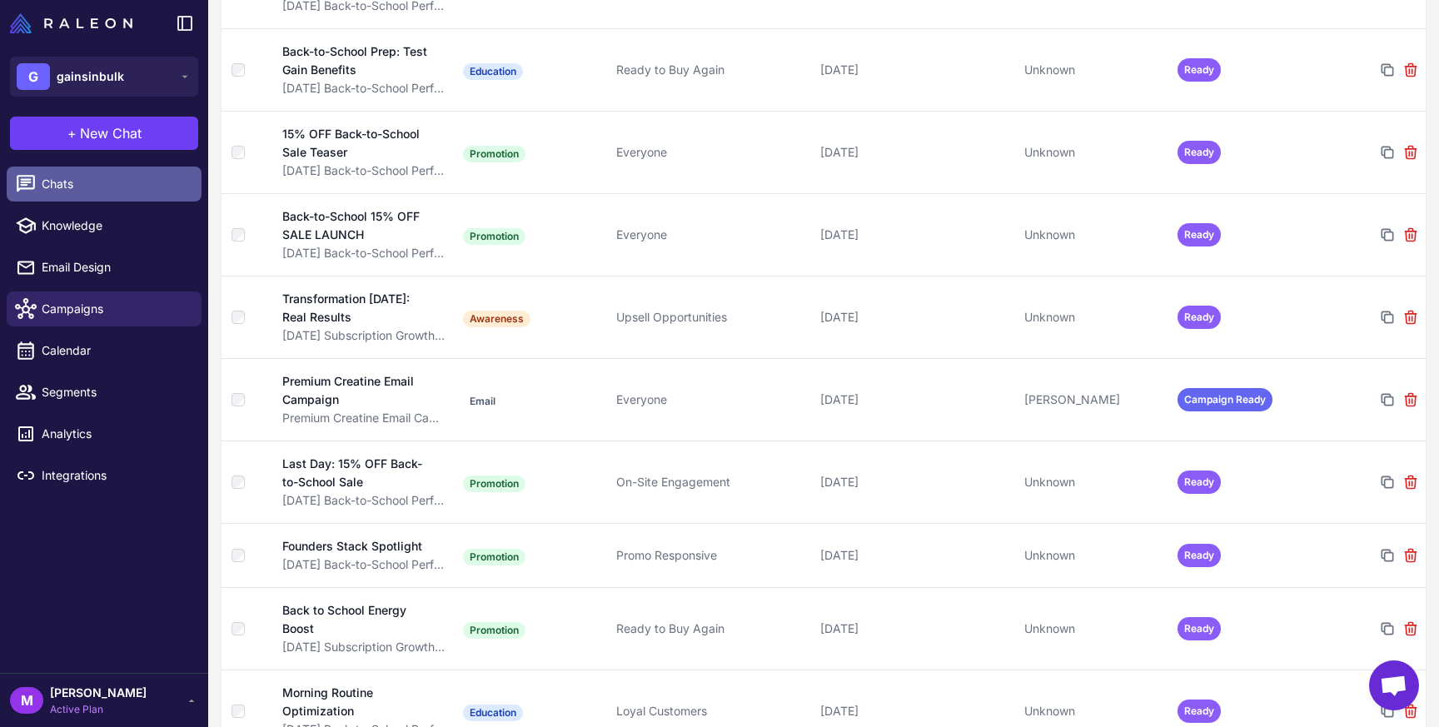
click at [142, 192] on span "Chats" at bounding box center [115, 184] width 147 height 18
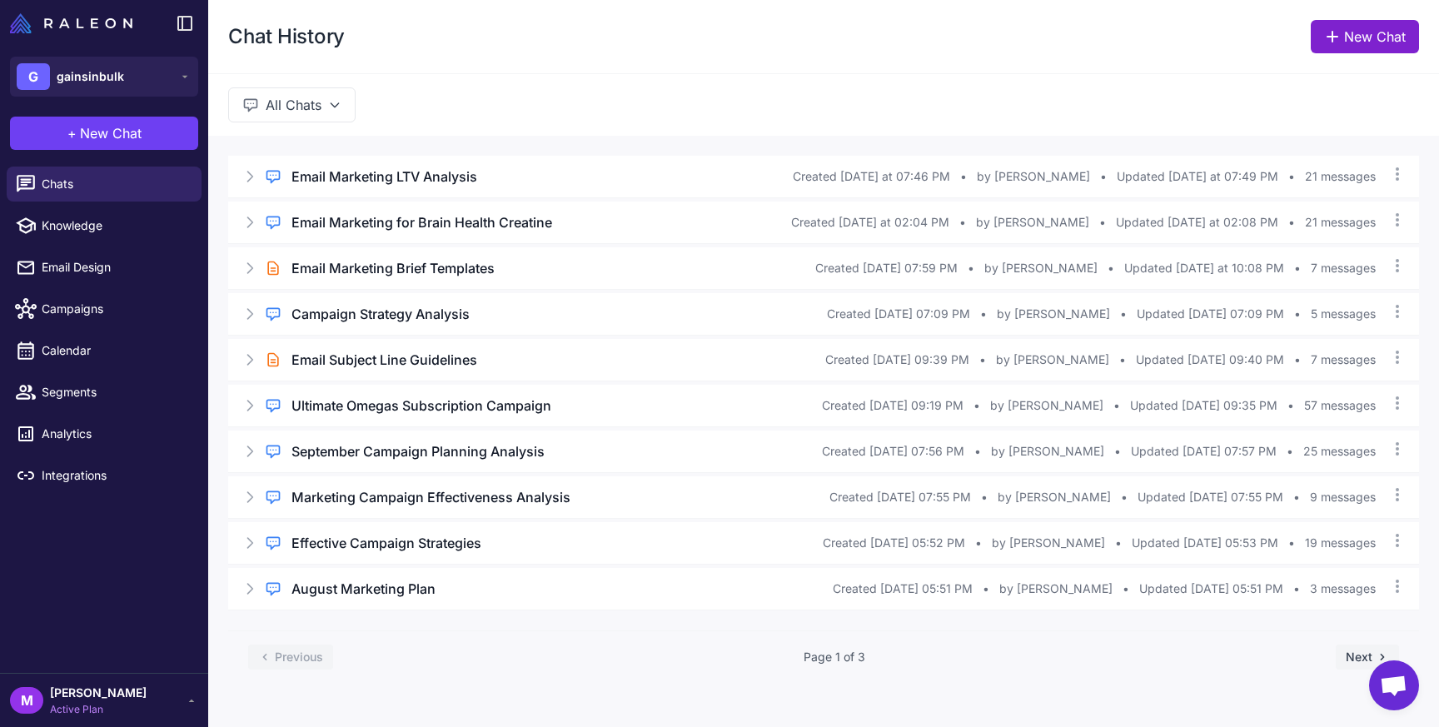
click at [1313, 29] on link "New Chat" at bounding box center [1365, 36] width 108 height 33
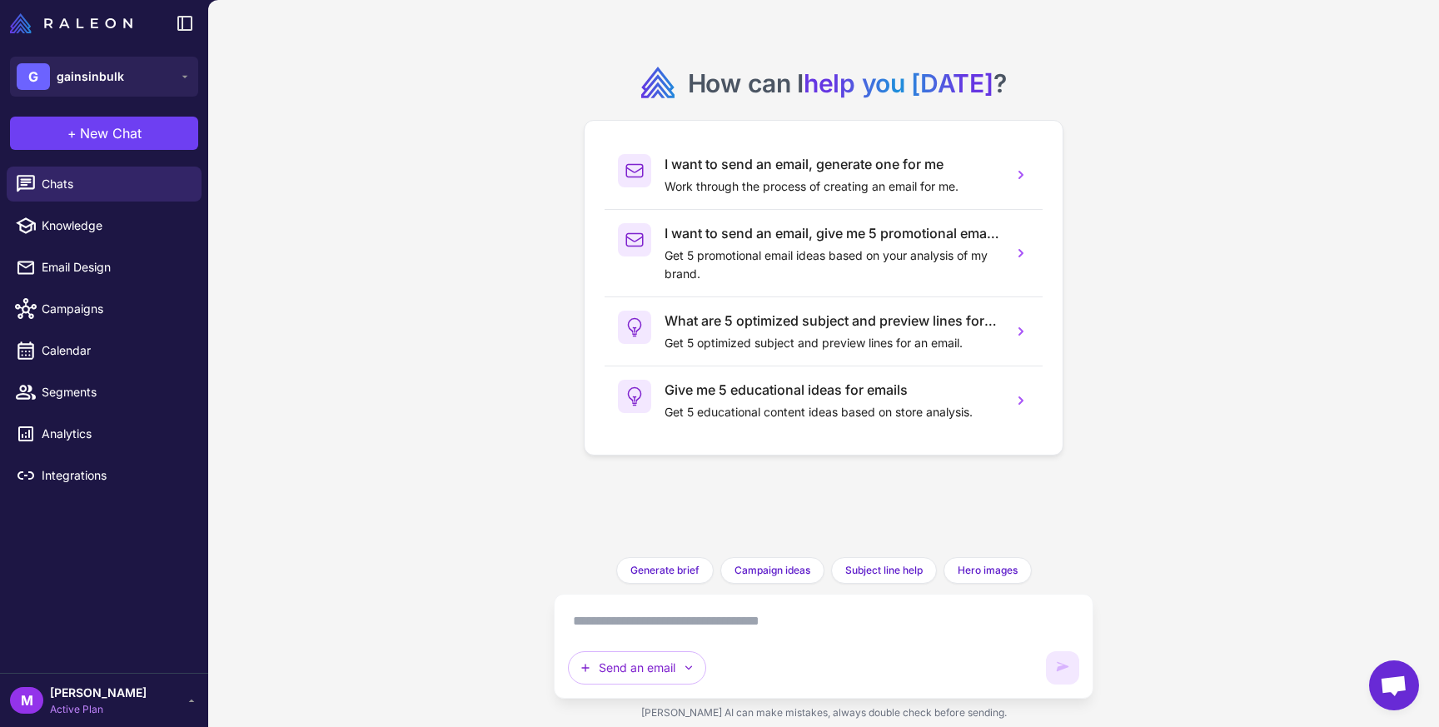
click at [740, 611] on textarea at bounding box center [823, 621] width 511 height 27
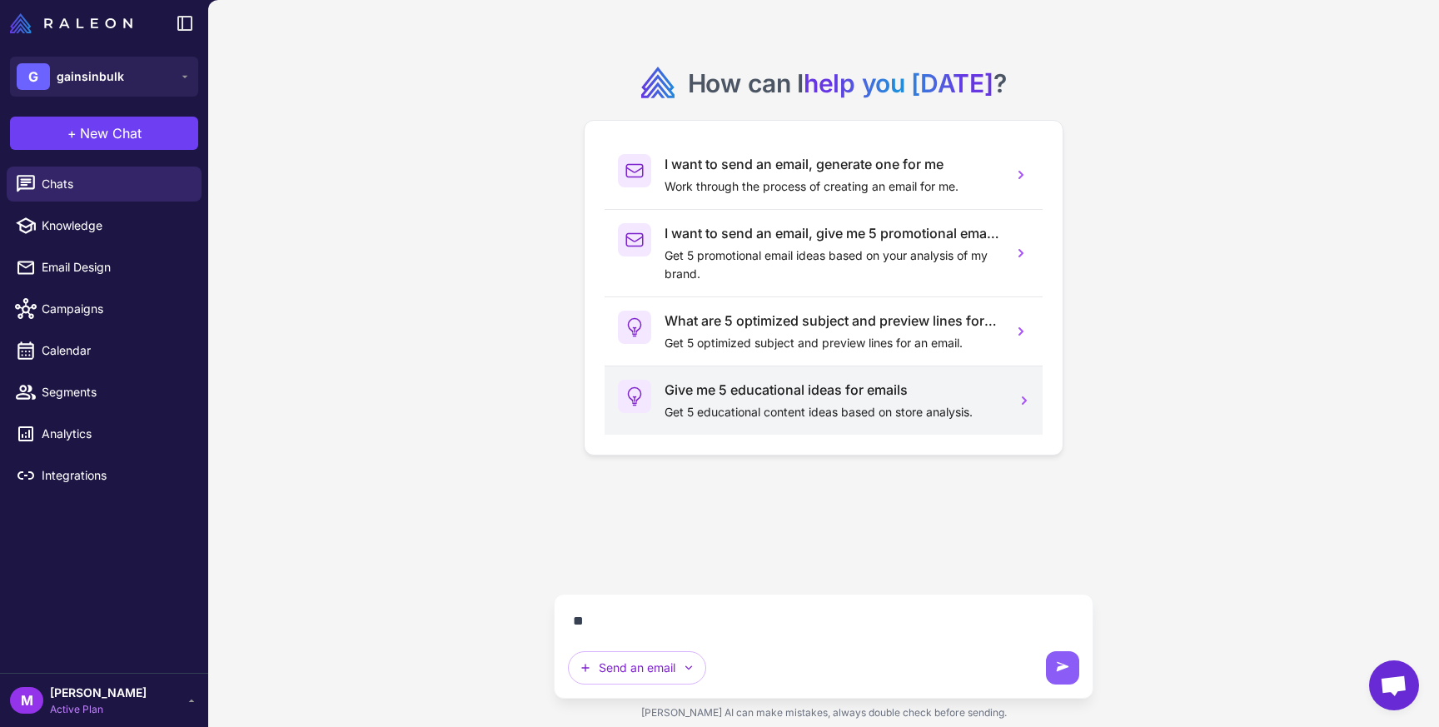
type textarea "*"
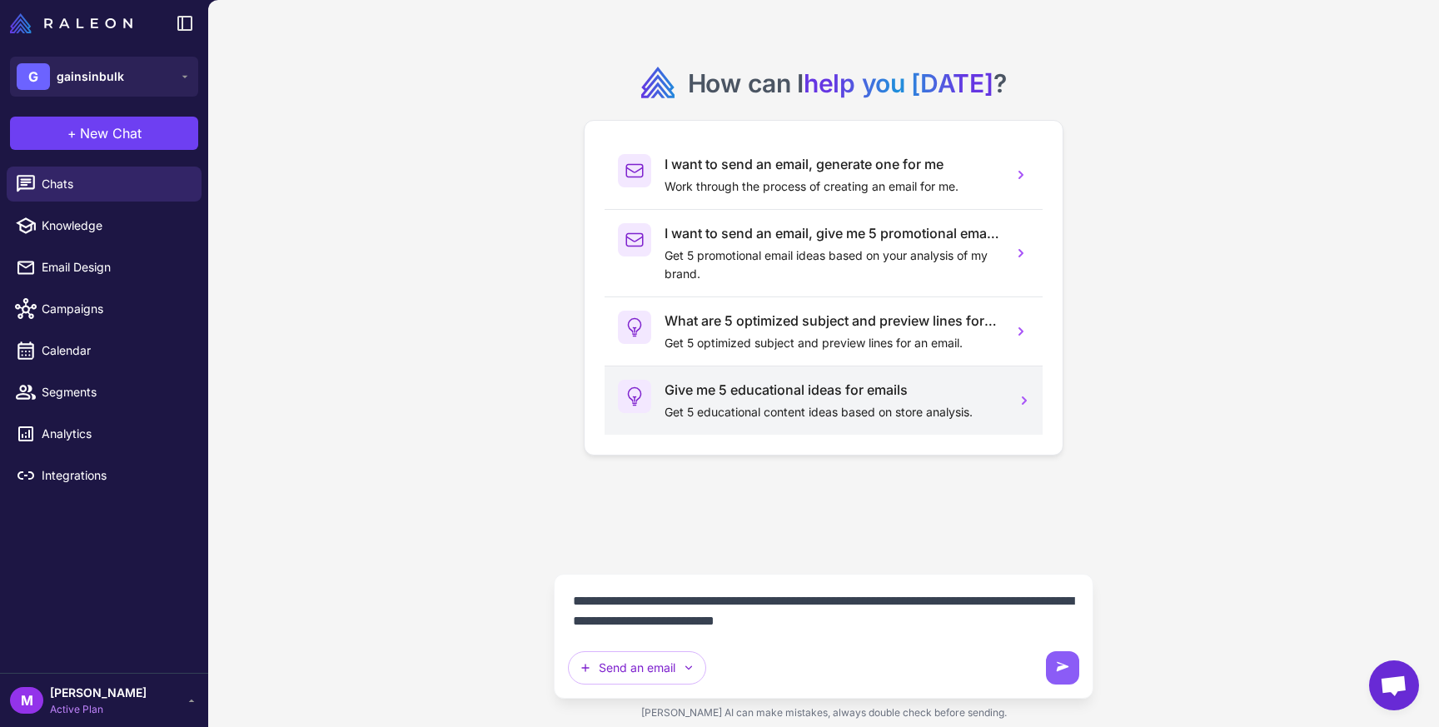
type textarea "**********"
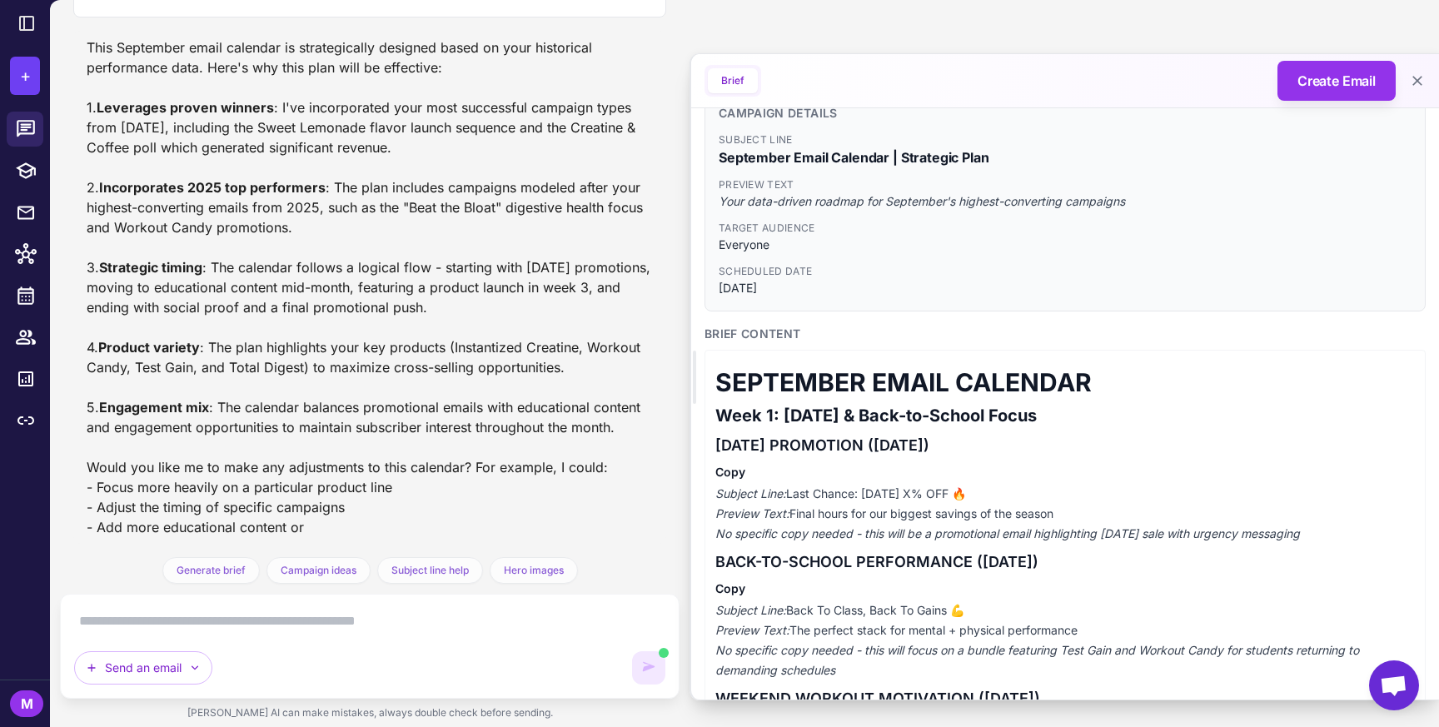
scroll to position [1468, 0]
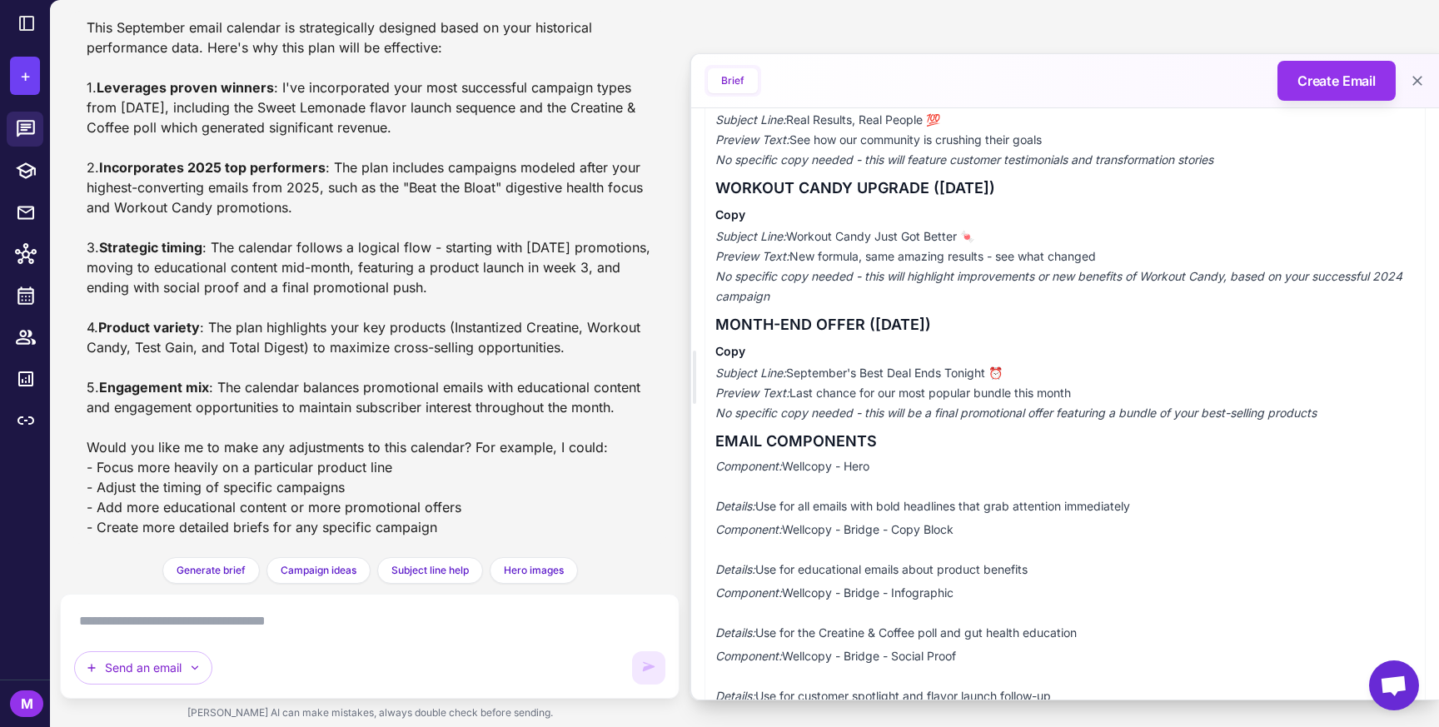
scroll to position [1799, 0]
